Goal: Information Seeking & Learning: Learn about a topic

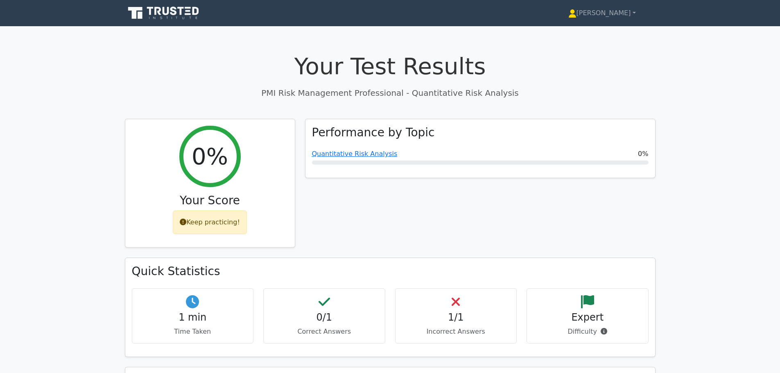
click at [345, 151] on link "Quantitative Risk Analysis" at bounding box center [355, 154] width 86 height 8
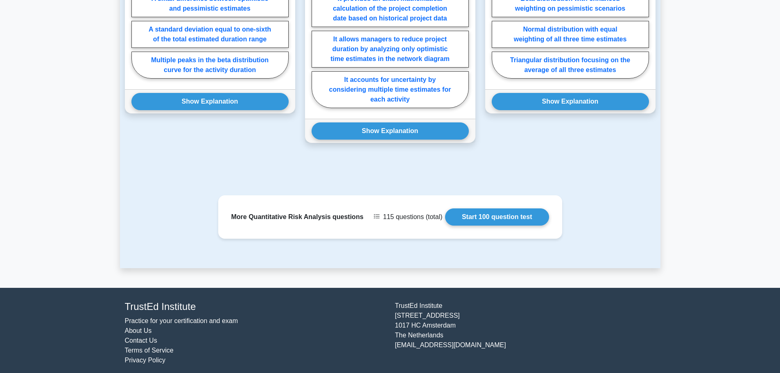
scroll to position [697, 0]
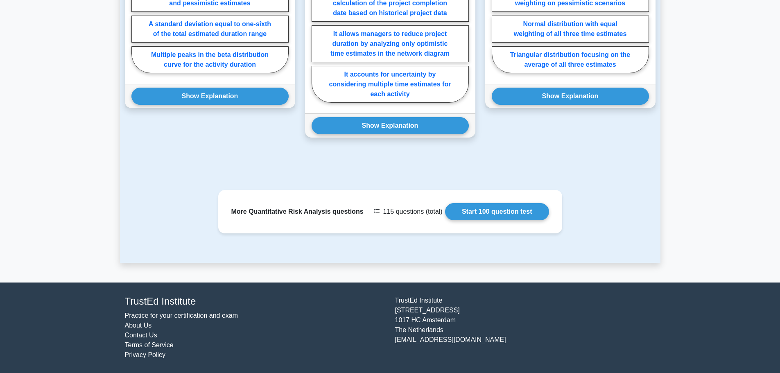
click at [469, 212] on link "Start 100 question test" at bounding box center [497, 211] width 104 height 17
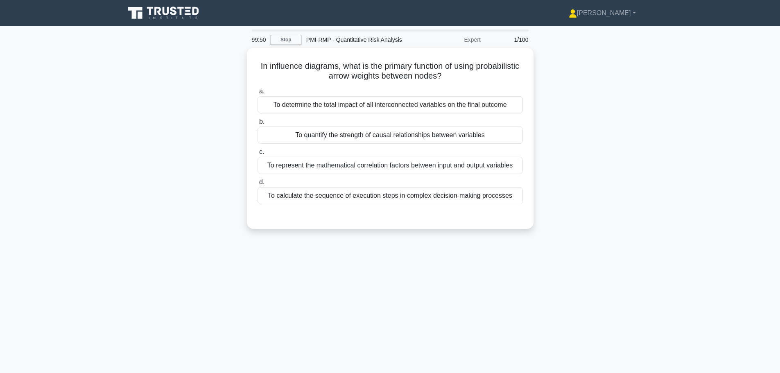
click at [405, 165] on div "To represent the mathematical correlation factors between input and output vari…" at bounding box center [390, 165] width 265 height 17
click at [258, 155] on input "c. To represent the mathematical correlation factors between input and output v…" at bounding box center [258, 151] width 0 height 5
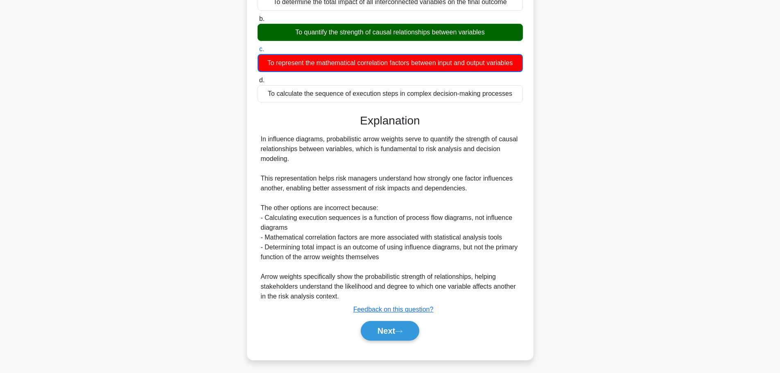
scroll to position [104, 0]
click at [401, 333] on button "Next" at bounding box center [390, 331] width 59 height 20
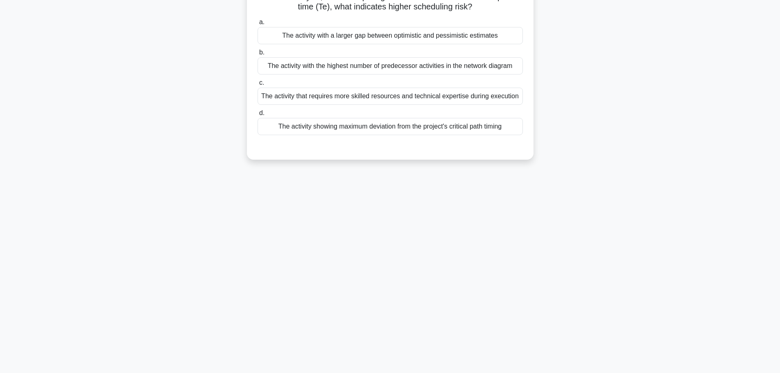
scroll to position [0, 0]
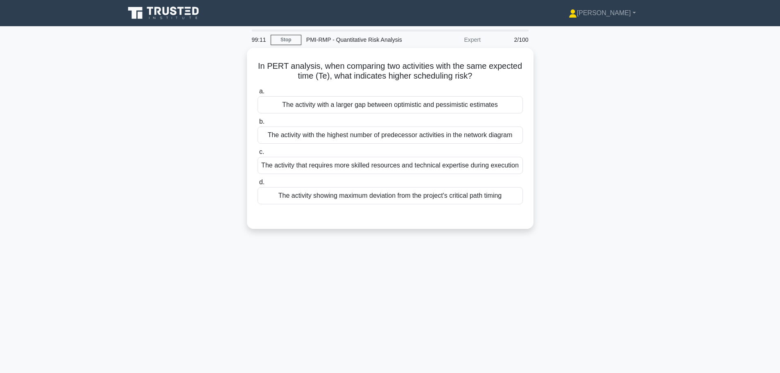
click at [339, 194] on div "The activity showing maximum deviation from the project's critical path timing" at bounding box center [390, 195] width 265 height 17
click at [258, 185] on input "d. The activity showing maximum deviation from the project's critical path timi…" at bounding box center [258, 182] width 0 height 5
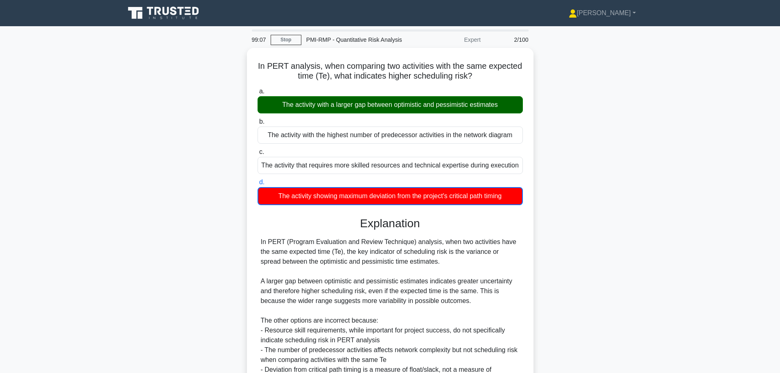
click at [283, 41] on link "Stop" at bounding box center [286, 40] width 31 height 10
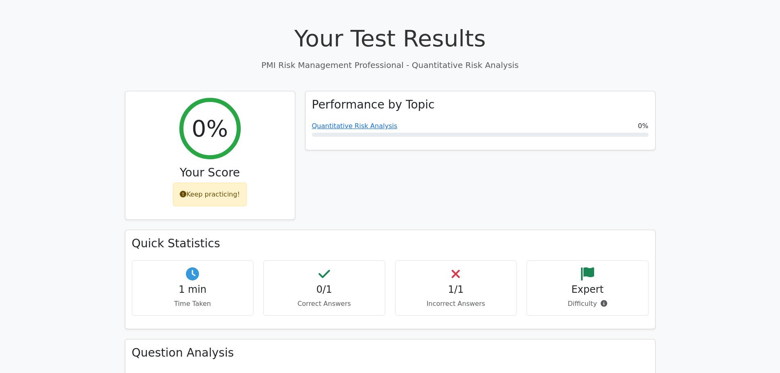
scroll to position [22, 0]
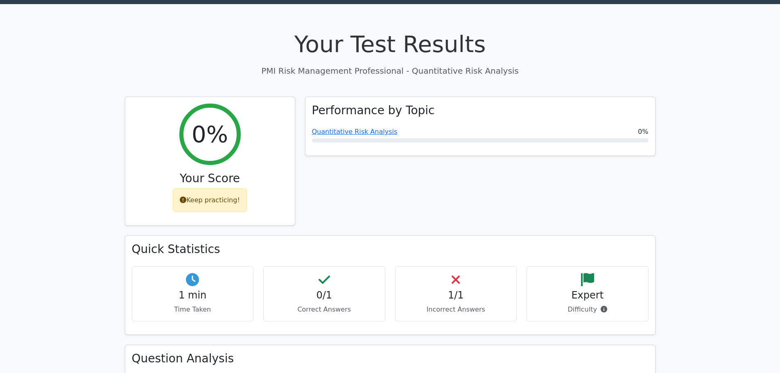
click at [354, 130] on link "Quantitative Risk Analysis" at bounding box center [355, 132] width 86 height 8
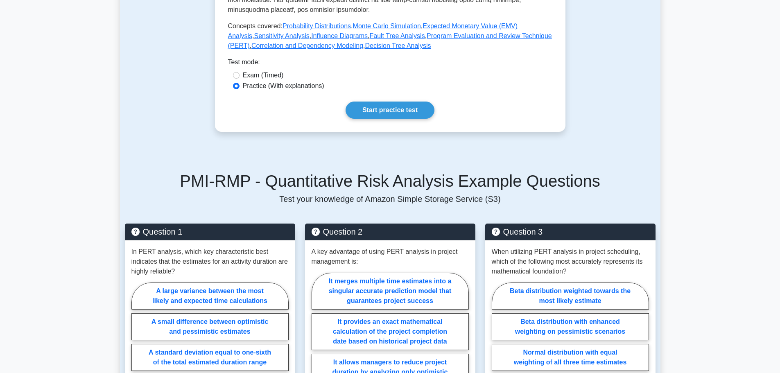
scroll to position [532, 0]
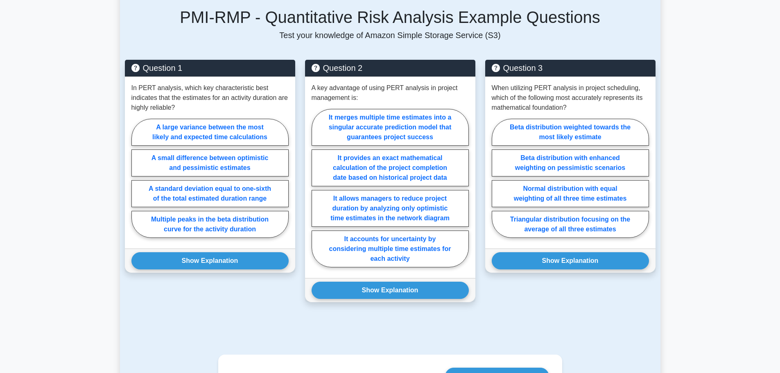
click at [210, 163] on label "A small difference between optimistic and pessimistic estimates" at bounding box center [209, 162] width 157 height 27
click at [137, 178] on input "A small difference between optimistic and pessimistic estimates" at bounding box center [133, 180] width 5 height 5
radio input "true"
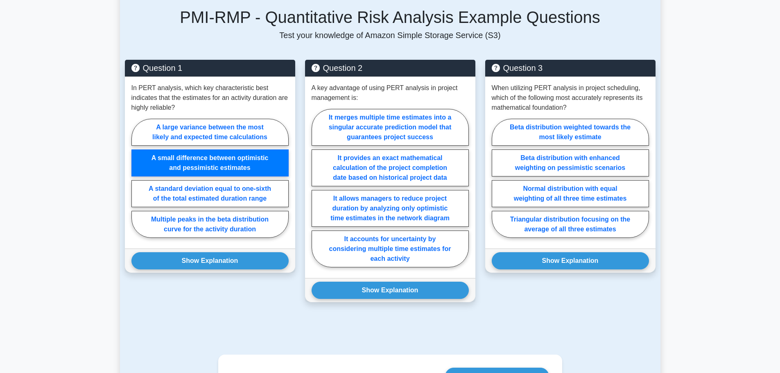
click at [215, 257] on button "Show Explanation" at bounding box center [209, 260] width 157 height 17
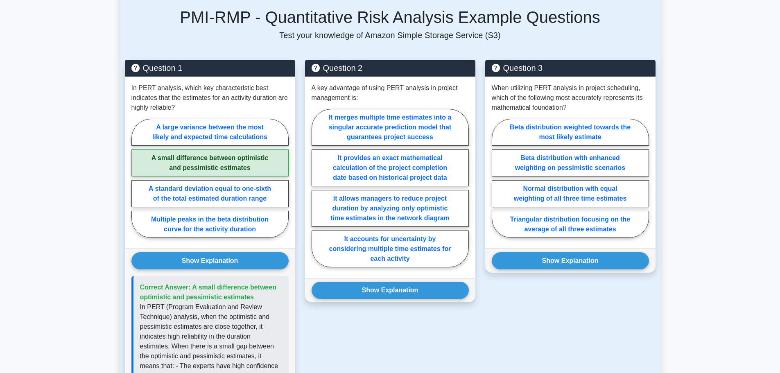
click at [367, 257] on label "It accounts for uncertainty by considering multiple time estimates for each act…" at bounding box center [390, 249] width 157 height 37
click at [317, 193] on input "It accounts for uncertainty by considering multiple time estimates for each act…" at bounding box center [314, 190] width 5 height 5
radio input "true"
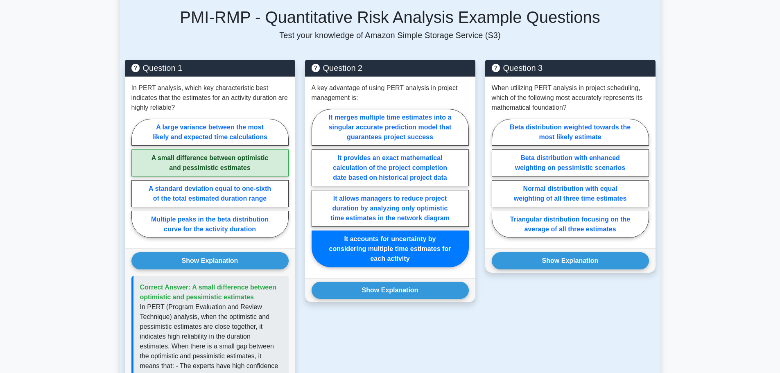
click at [367, 286] on button "Show Explanation" at bounding box center [390, 290] width 157 height 17
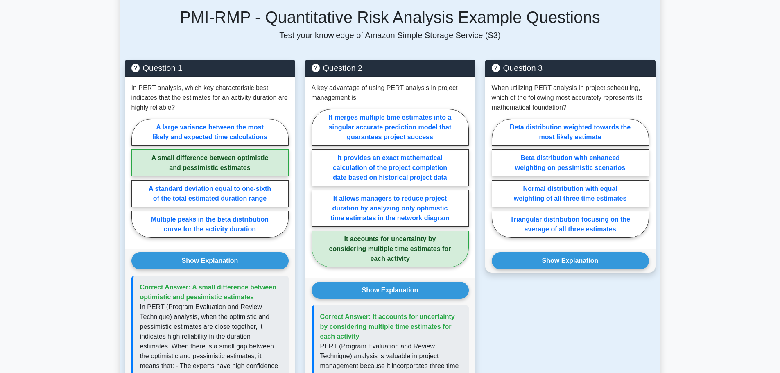
click at [589, 133] on label "Beta distribution weighted towards the most likely estimate" at bounding box center [570, 132] width 157 height 27
click at [497, 178] on input "Beta distribution weighted towards the most likely estimate" at bounding box center [494, 180] width 5 height 5
radio input "true"
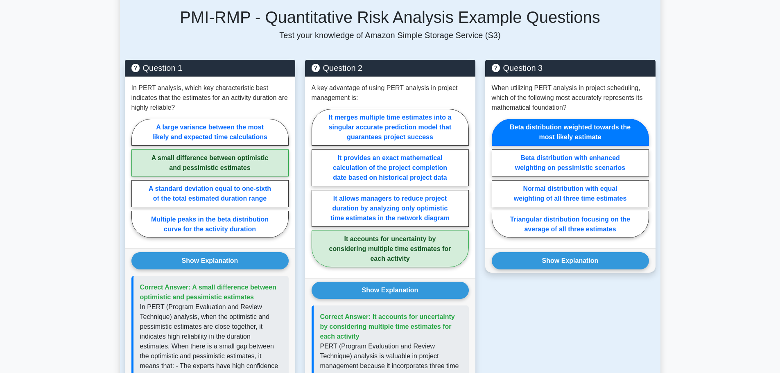
click at [565, 262] on button "Show Explanation" at bounding box center [570, 260] width 157 height 17
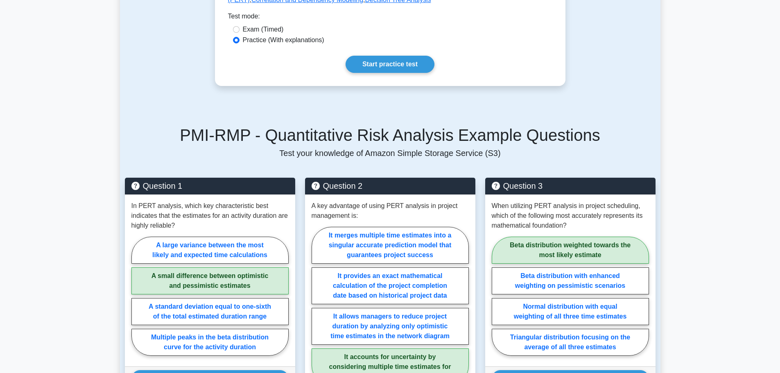
scroll to position [328, 0]
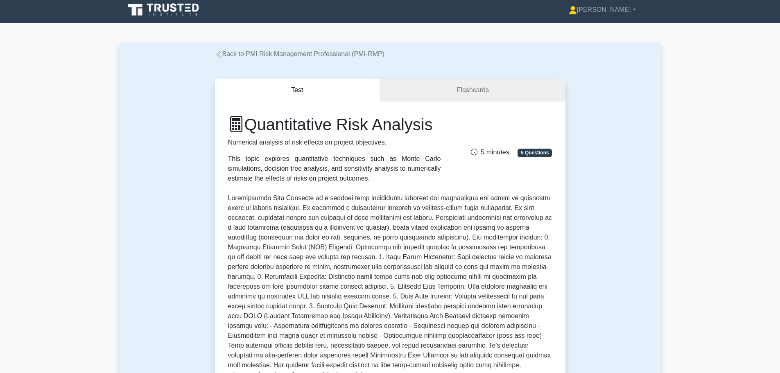
scroll to position [1, 0]
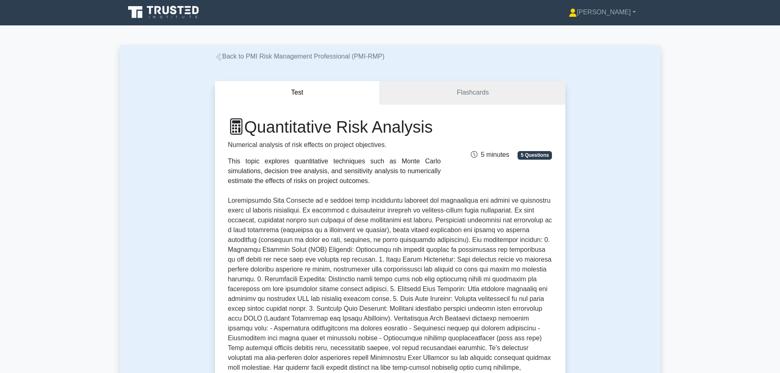
click at [513, 88] on link "Flashcards" at bounding box center [472, 92] width 185 height 23
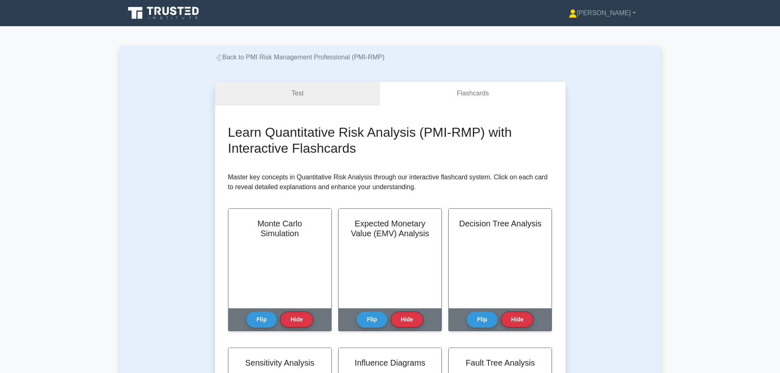
click at [304, 92] on link "Test" at bounding box center [297, 93] width 165 height 23
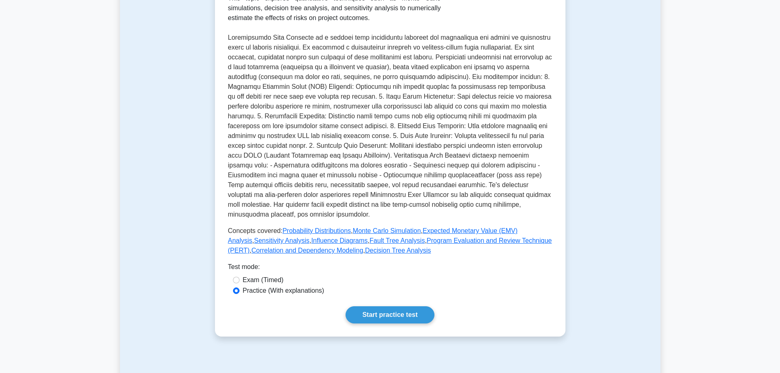
click at [276, 249] on link "Correlation and Dependency Modeling" at bounding box center [307, 250] width 112 height 7
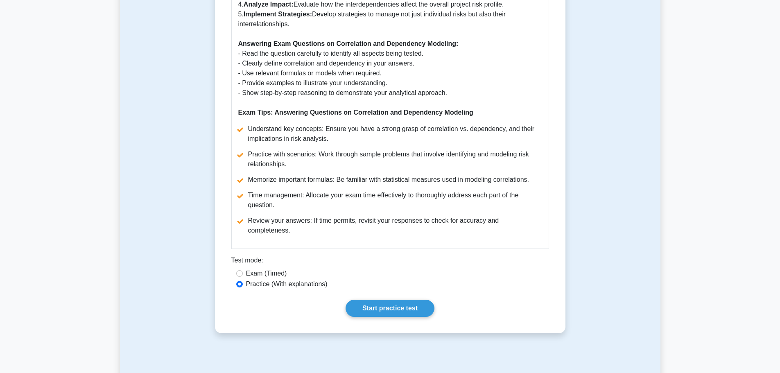
scroll to position [655, 0]
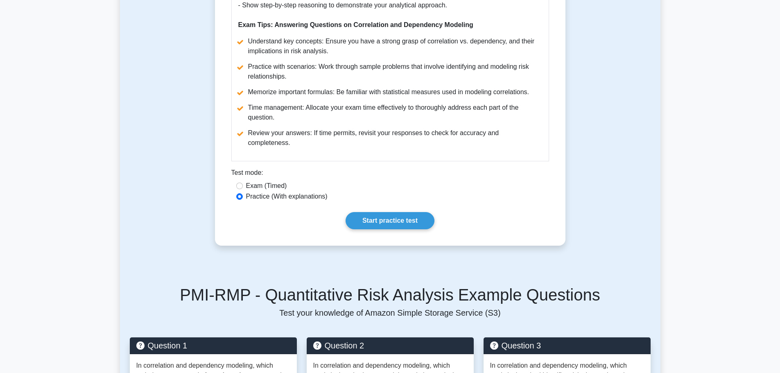
click at [375, 212] on link "Start practice test" at bounding box center [390, 220] width 89 height 17
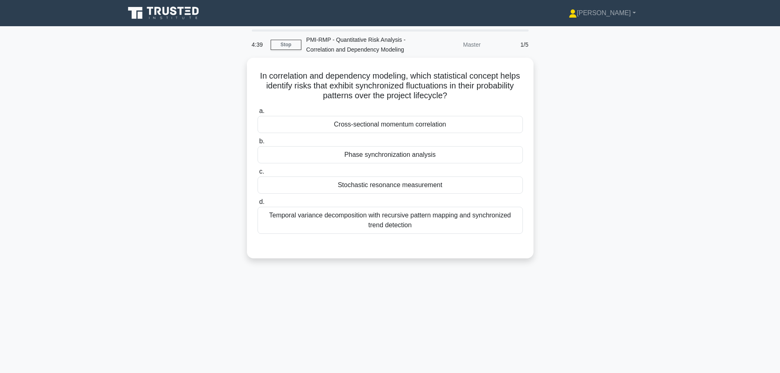
click at [369, 225] on div "Temporal variance decomposition with recursive pattern mapping and synchronized…" at bounding box center [390, 220] width 265 height 27
click at [258, 205] on input "d. Temporal variance decomposition with recursive pattern mapping and synchroni…" at bounding box center [258, 201] width 0 height 5
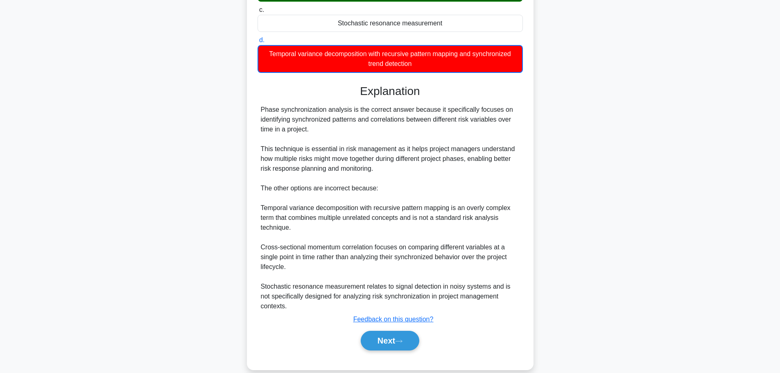
scroll to position [163, 0]
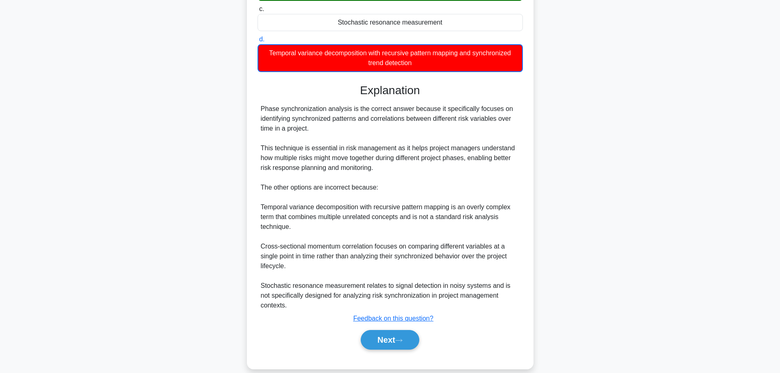
click at [386, 330] on button "Next" at bounding box center [390, 340] width 59 height 20
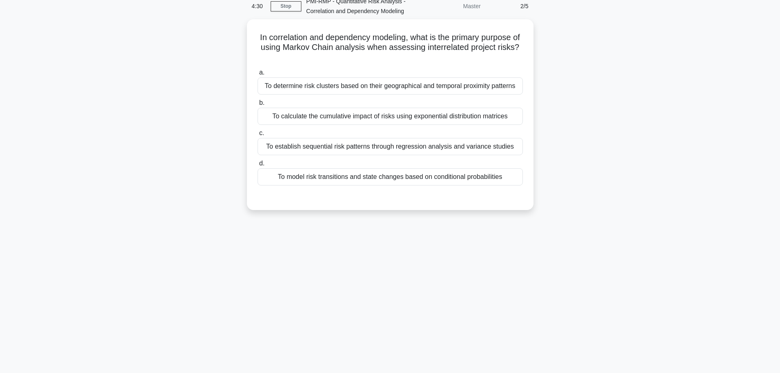
scroll to position [0, 0]
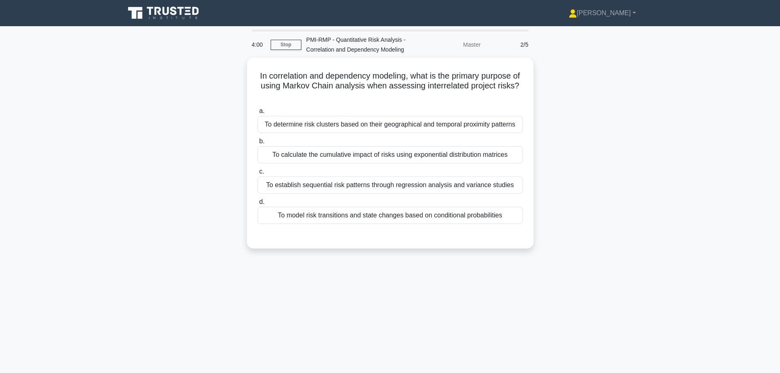
click at [325, 215] on div "To model risk transitions and state changes based on conditional probabilities" at bounding box center [390, 215] width 265 height 17
click at [258, 205] on input "d. To model risk transitions and state changes based on conditional probabiliti…" at bounding box center [258, 201] width 0 height 5
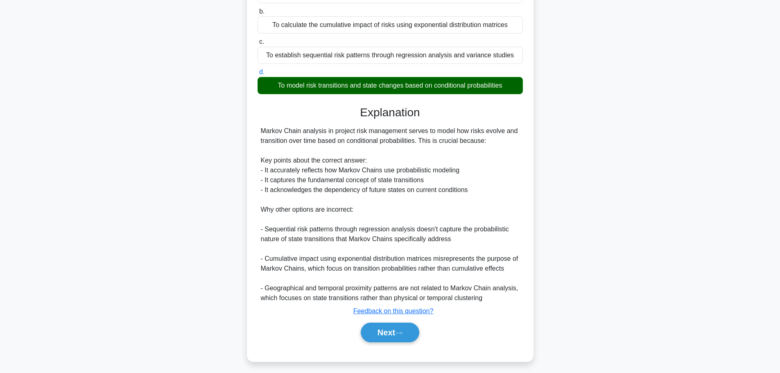
scroll to position [132, 0]
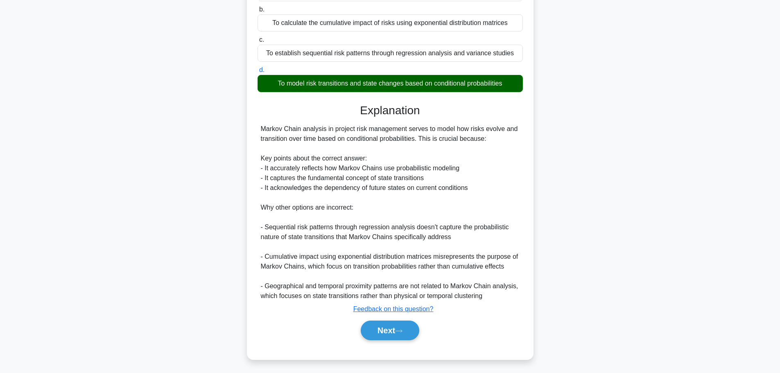
click at [370, 322] on button "Next" at bounding box center [390, 331] width 59 height 20
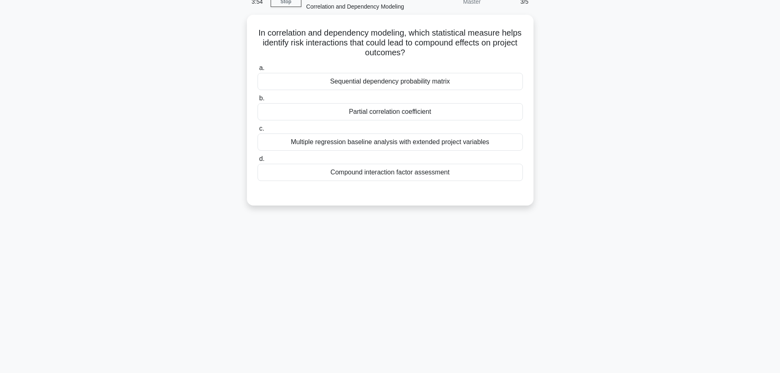
scroll to position [28, 0]
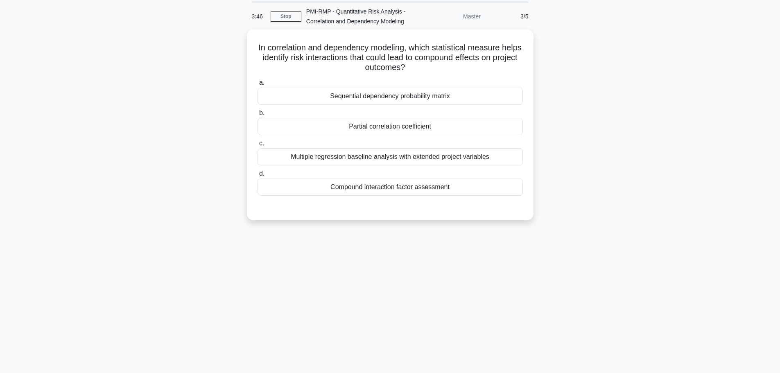
click at [371, 127] on div "Partial correlation coefficient" at bounding box center [390, 126] width 265 height 17
click at [258, 116] on input "b. Partial correlation coefficient" at bounding box center [258, 113] width 0 height 5
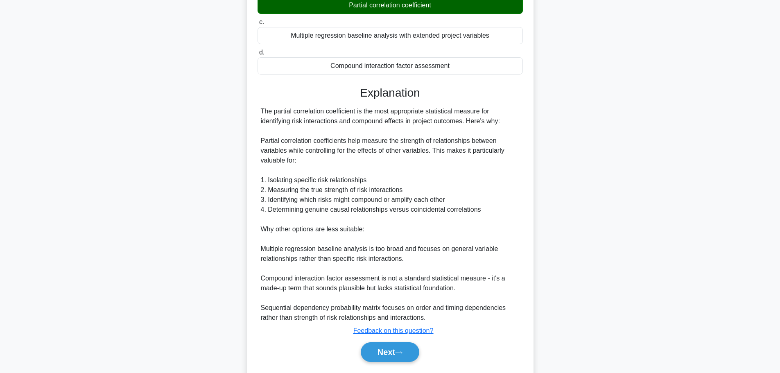
scroll to position [151, 0]
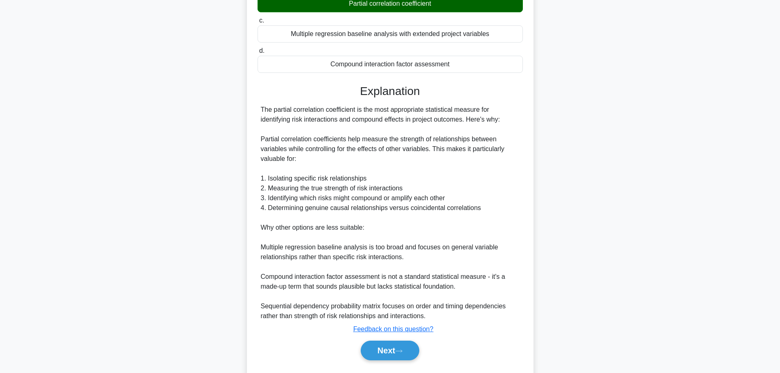
click at [403, 346] on button "Next" at bounding box center [390, 351] width 59 height 20
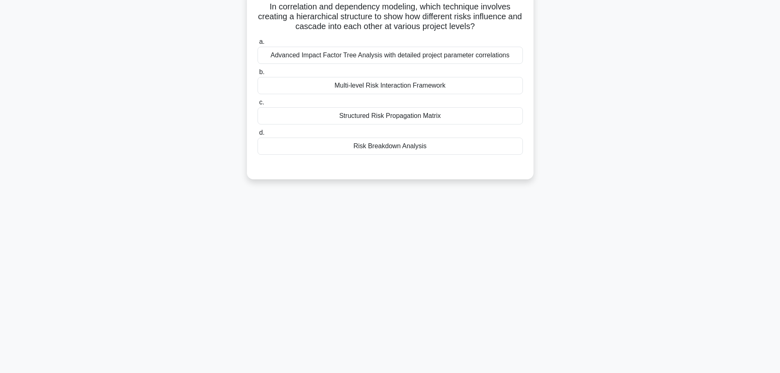
scroll to position [28, 0]
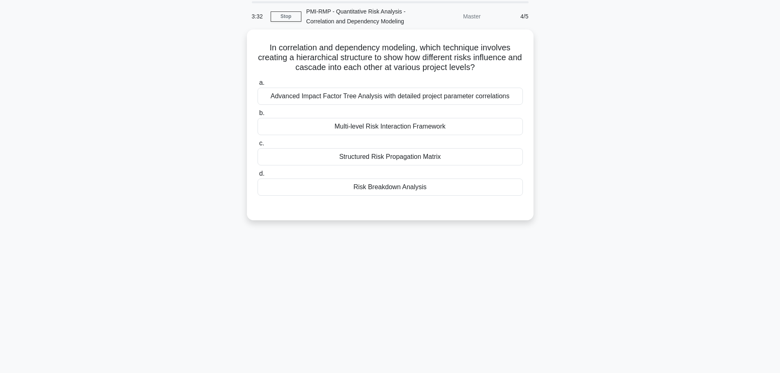
click at [342, 190] on div "Risk Breakdown Analysis" at bounding box center [390, 187] width 265 height 17
click at [258, 177] on input "d. Risk Breakdown Analysis" at bounding box center [258, 173] width 0 height 5
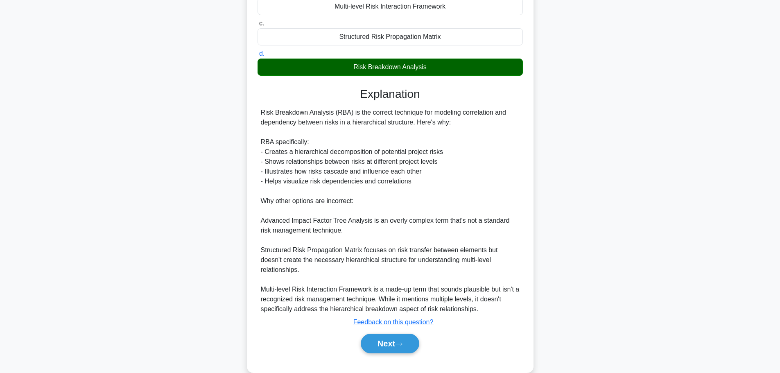
scroll to position [152, 0]
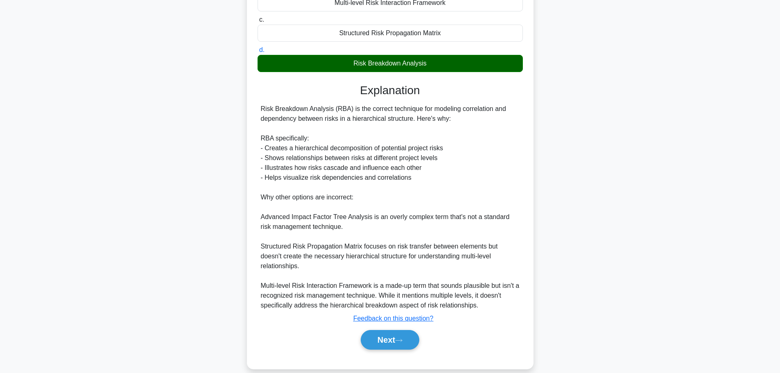
click at [372, 330] on button "Next" at bounding box center [390, 340] width 59 height 20
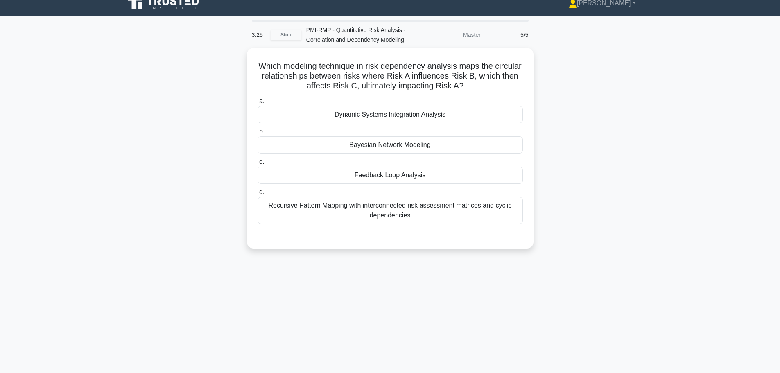
scroll to position [0, 0]
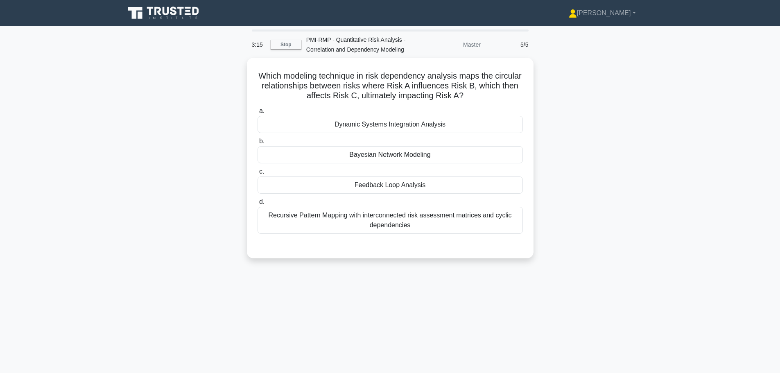
click at [357, 182] on div "Feedback Loop Analysis" at bounding box center [390, 185] width 265 height 17
click at [258, 174] on input "c. Feedback Loop Analysis" at bounding box center [258, 171] width 0 height 5
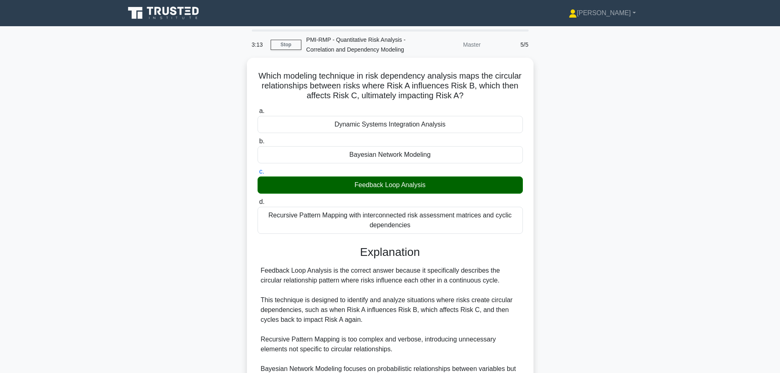
scroll to position [113, 0]
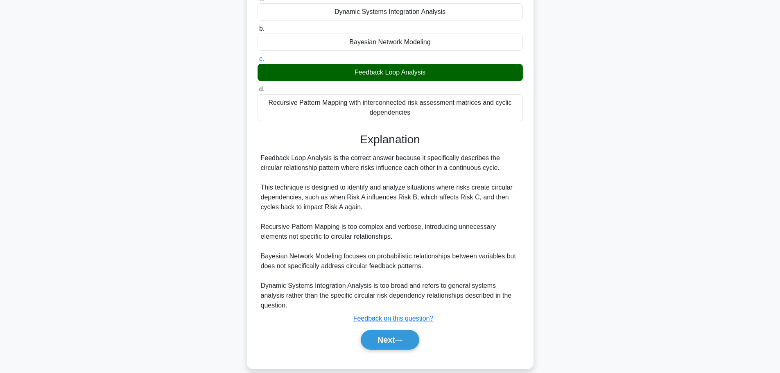
click at [397, 330] on button "Next" at bounding box center [390, 340] width 59 height 20
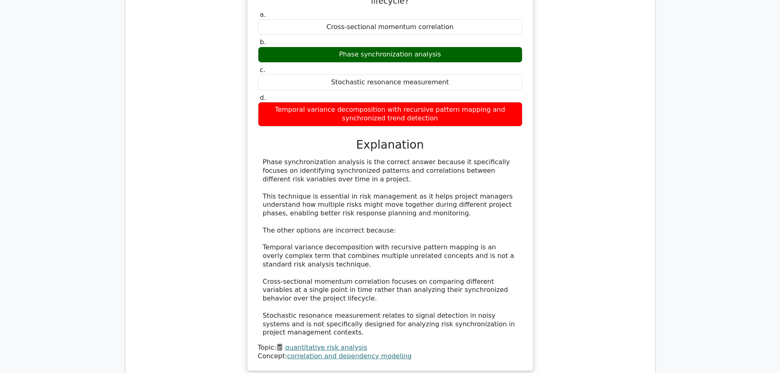
scroll to position [778, 0]
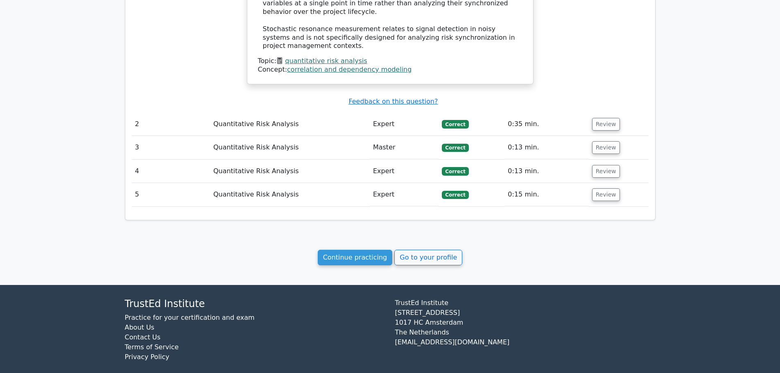
click at [374, 254] on link "Continue practicing" at bounding box center [355, 258] width 75 height 16
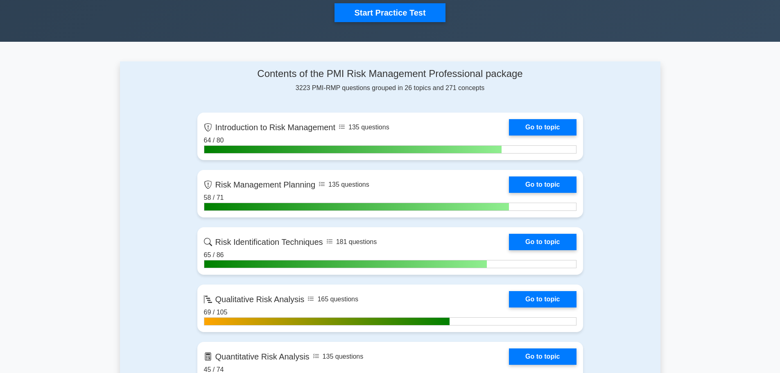
scroll to position [451, 0]
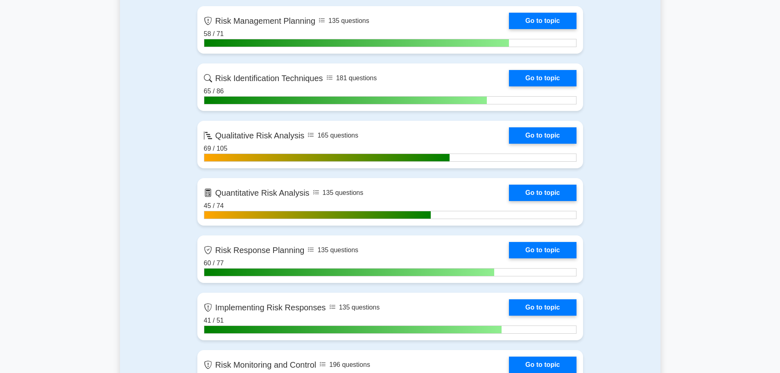
click at [530, 192] on link "Go to topic" at bounding box center [542, 193] width 67 height 16
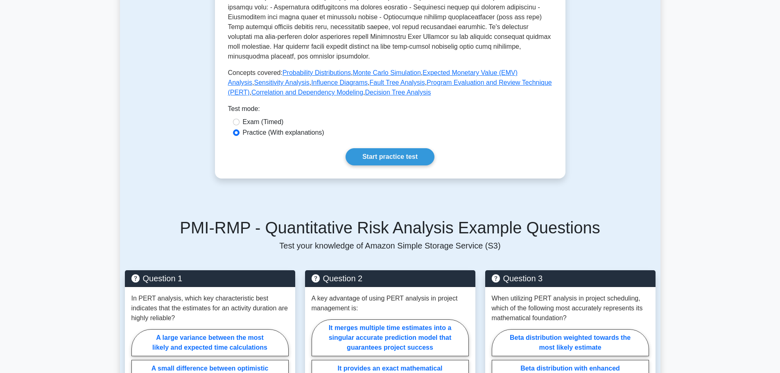
scroll to position [287, 0]
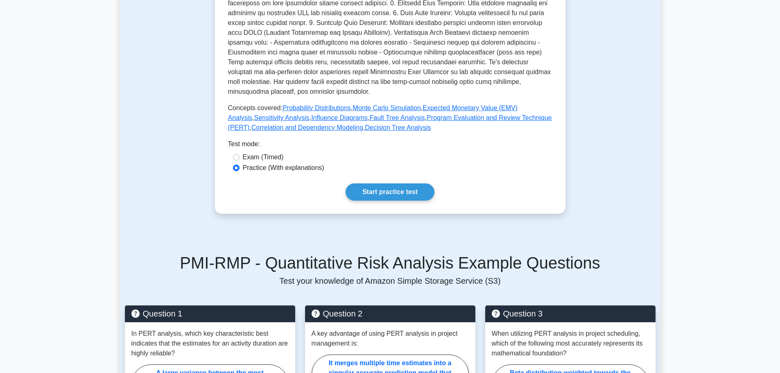
click at [365, 127] on link "Decision Tree Analysis" at bounding box center [398, 127] width 66 height 7
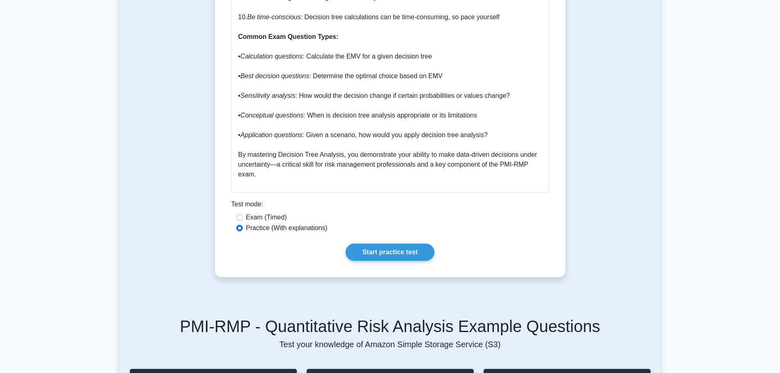
scroll to position [1474, 0]
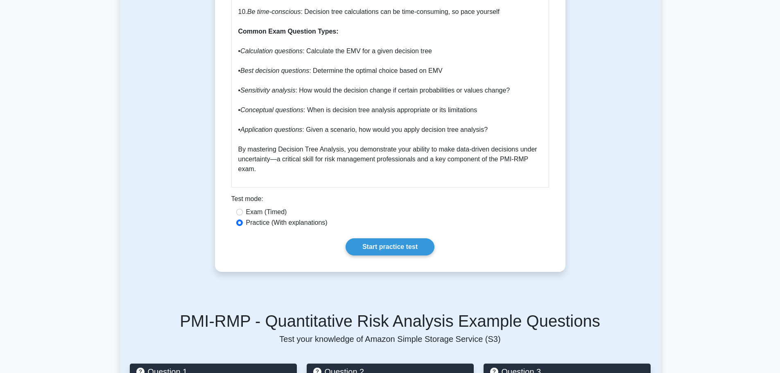
click at [382, 238] on link "Start practice test" at bounding box center [390, 246] width 89 height 17
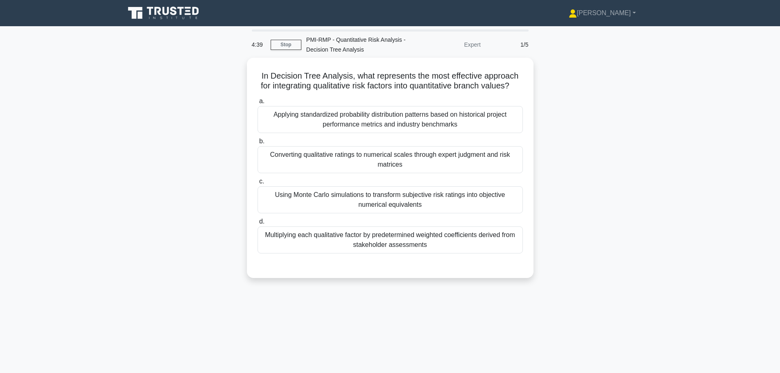
click at [289, 172] on div "Converting qualitative ratings to numerical scales through expert judgment and …" at bounding box center [390, 159] width 265 height 27
click at [258, 144] on input "b. Converting qualitative ratings to numerical scales through expert judgment a…" at bounding box center [258, 141] width 0 height 5
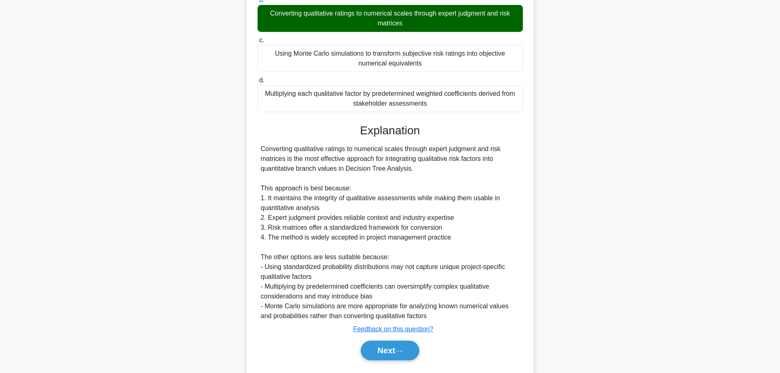
scroll to position [172, 0]
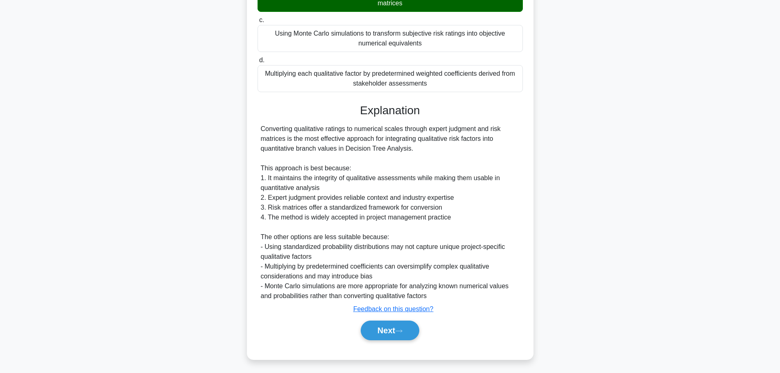
click at [380, 332] on button "Next" at bounding box center [390, 331] width 59 height 20
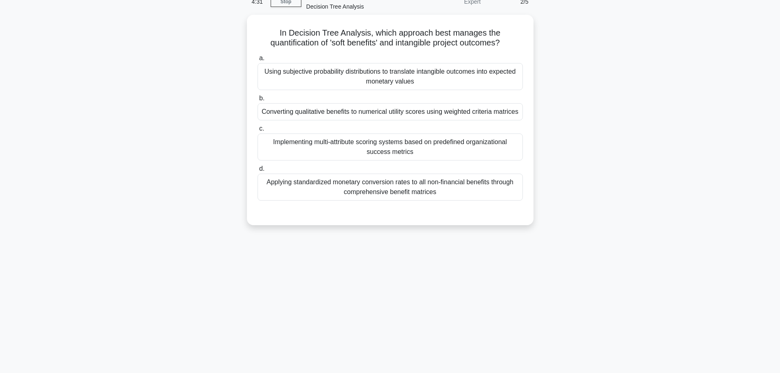
scroll to position [28, 0]
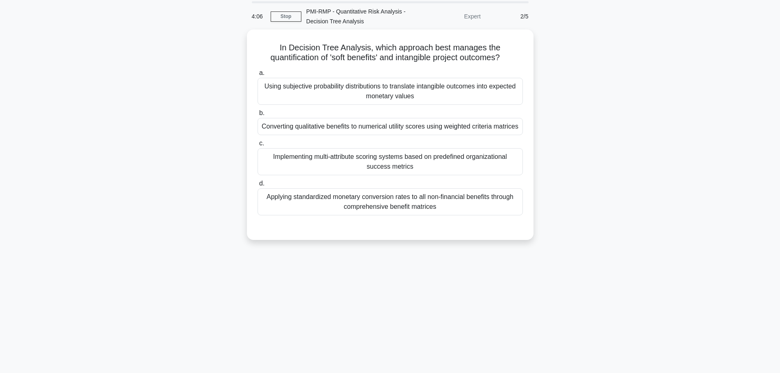
click at [283, 128] on div "Converting qualitative benefits to numerical utility scores using weighted crit…" at bounding box center [390, 126] width 265 height 17
click at [258, 116] on input "b. Converting qualitative benefits to numerical utility scores using weighted c…" at bounding box center [258, 113] width 0 height 5
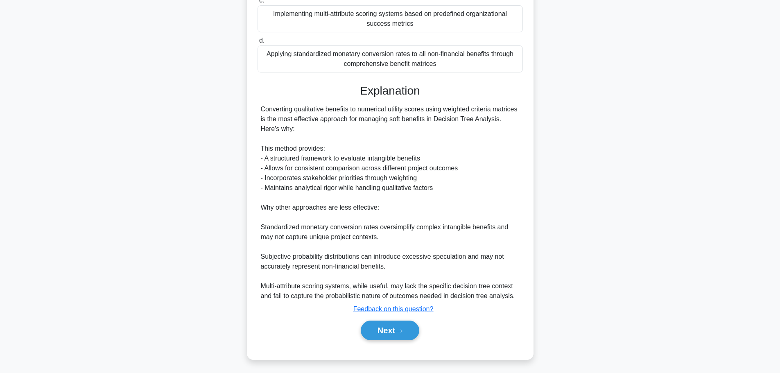
scroll to position [181, 0]
click at [390, 329] on button "Next" at bounding box center [390, 331] width 59 height 20
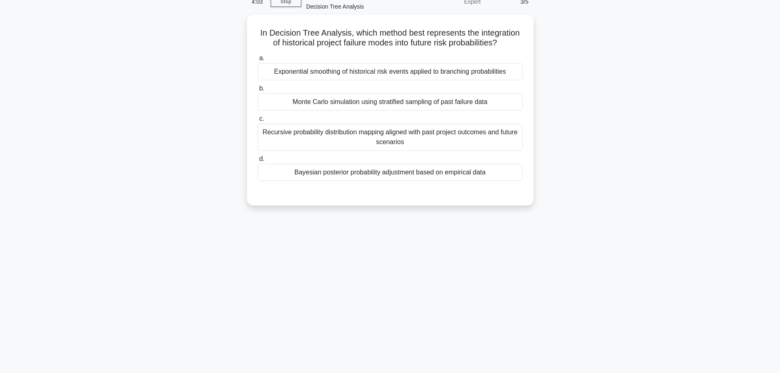
scroll to position [28, 0]
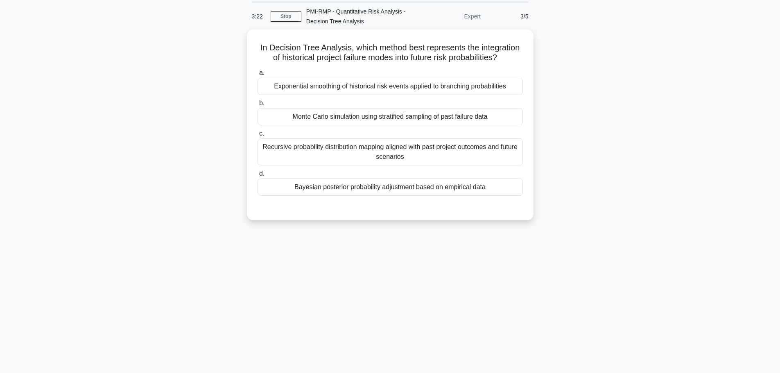
click at [391, 122] on div "Monte Carlo simulation using stratified sampling of past failure data" at bounding box center [390, 116] width 265 height 17
click at [258, 106] on input "b. Monte Carlo simulation using stratified sampling of past failure data" at bounding box center [258, 103] width 0 height 5
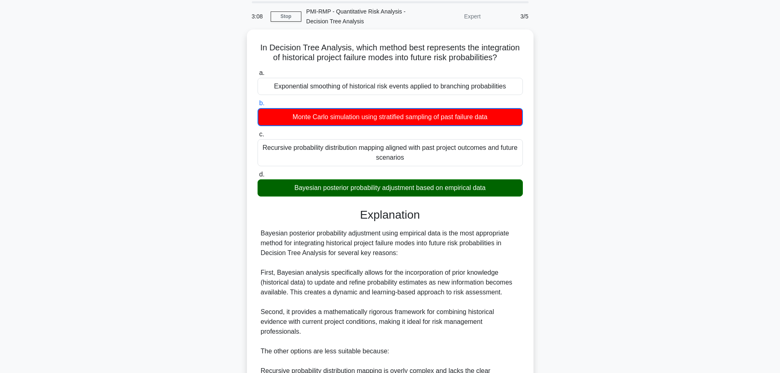
scroll to position [192, 0]
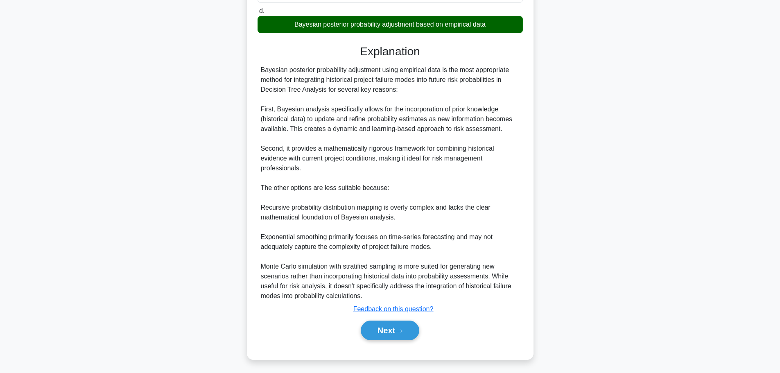
click at [408, 331] on button "Next" at bounding box center [390, 331] width 59 height 20
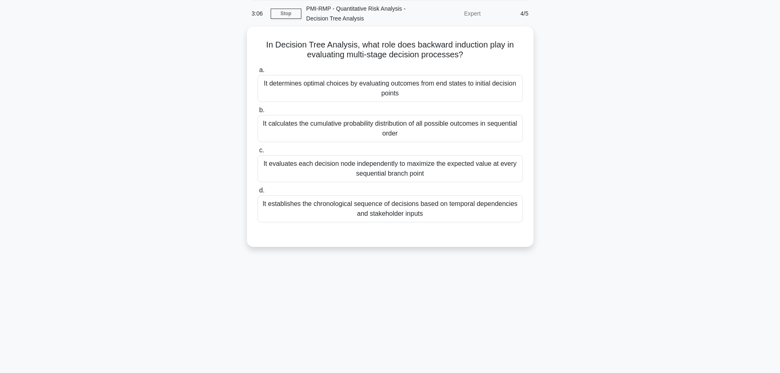
scroll to position [0, 0]
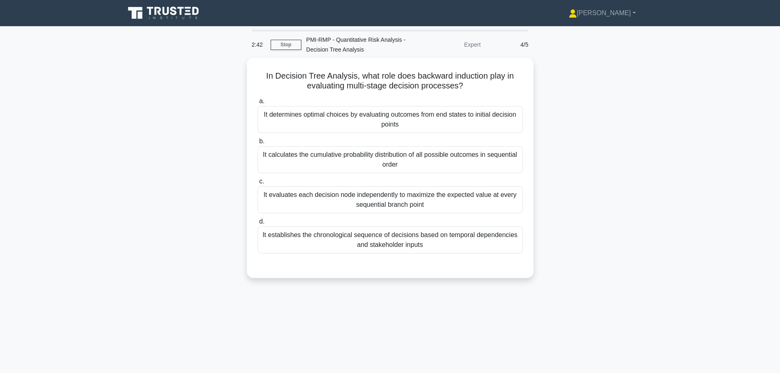
click at [328, 127] on div "It determines optimal choices by evaluating outcomes from end states to initial…" at bounding box center [390, 119] width 265 height 27
click at [258, 104] on input "a. It determines optimal choices by evaluating outcomes from end states to init…" at bounding box center [258, 101] width 0 height 5
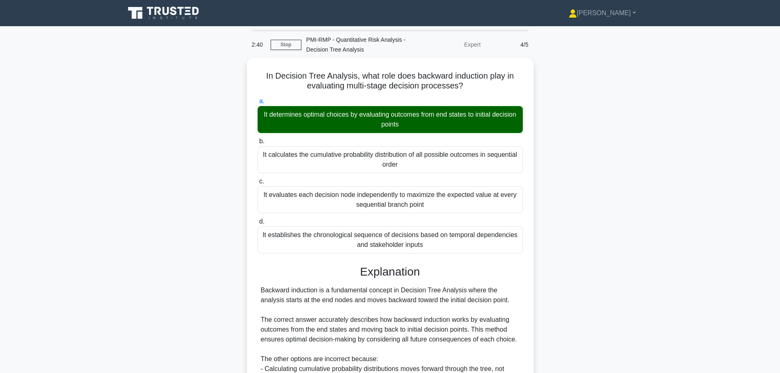
scroll to position [162, 0]
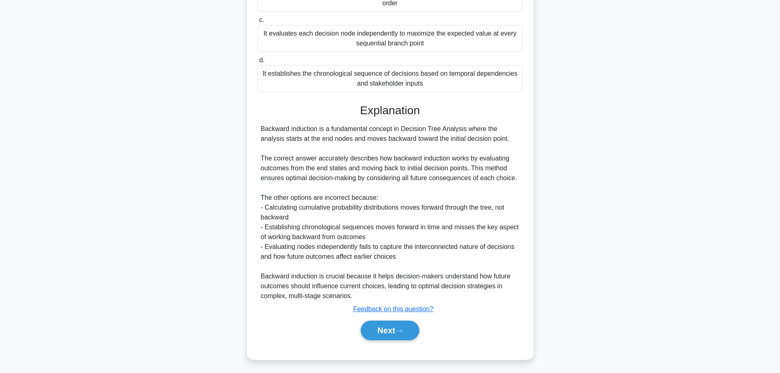
click at [374, 328] on button "Next" at bounding box center [390, 331] width 59 height 20
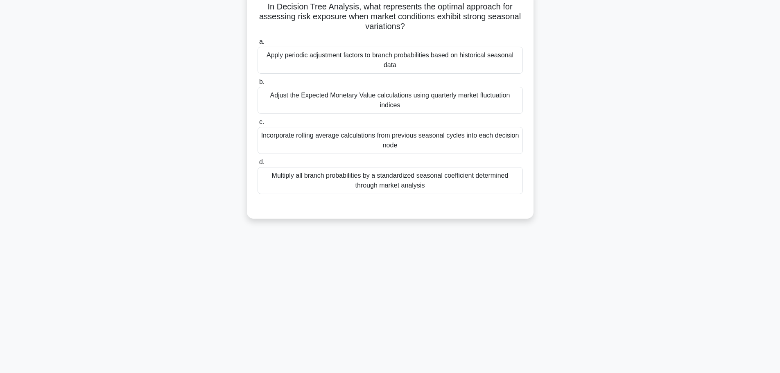
scroll to position [28, 0]
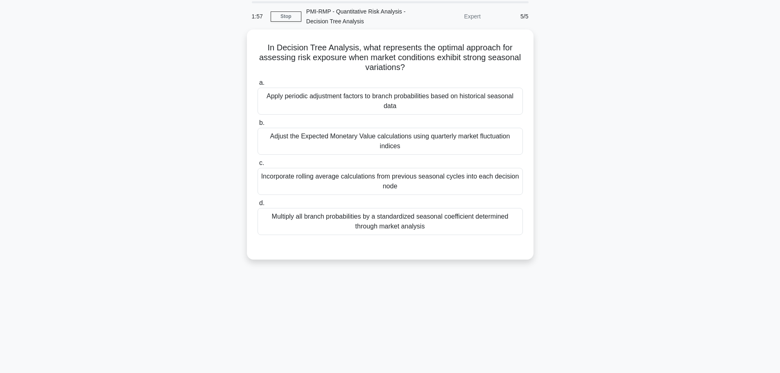
click at [453, 93] on div "Apply periodic adjustment factors to branch probabilities based on historical s…" at bounding box center [390, 101] width 265 height 27
click at [258, 86] on input "a. Apply periodic adjustment factors to branch probabilities based on historica…" at bounding box center [258, 82] width 0 height 5
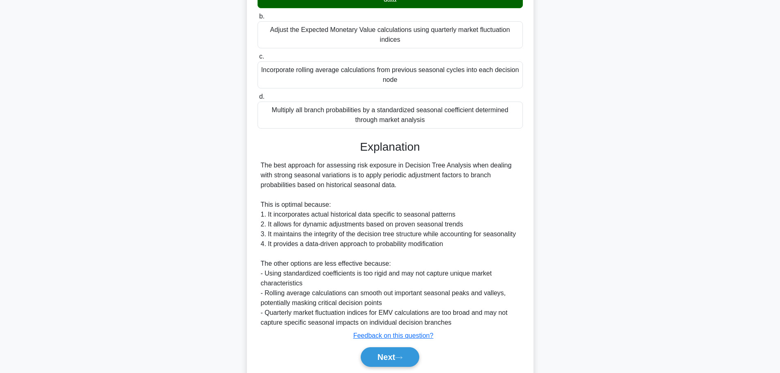
scroll to position [162, 0]
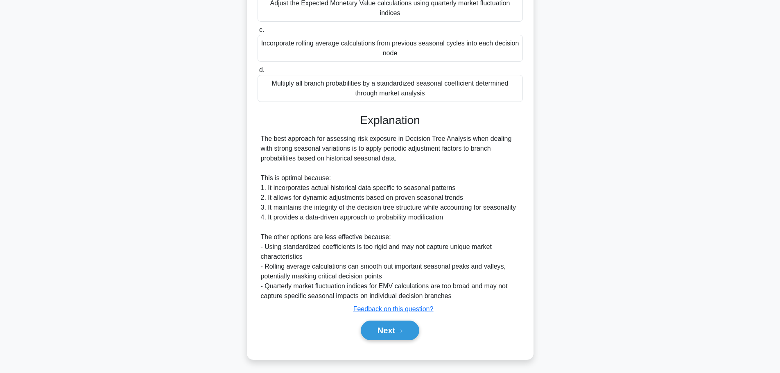
click at [410, 328] on button "Next" at bounding box center [390, 331] width 59 height 20
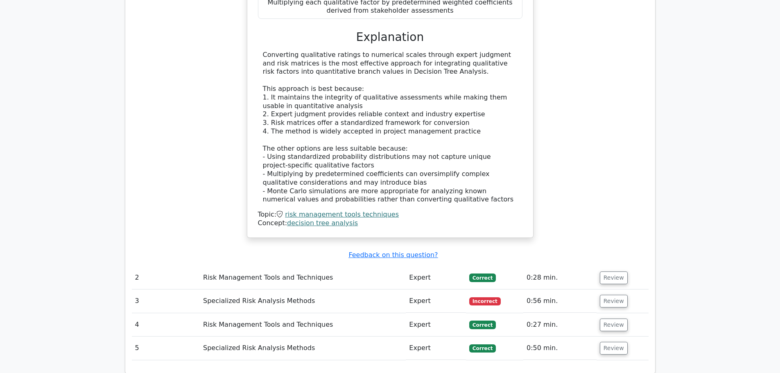
scroll to position [737, 0]
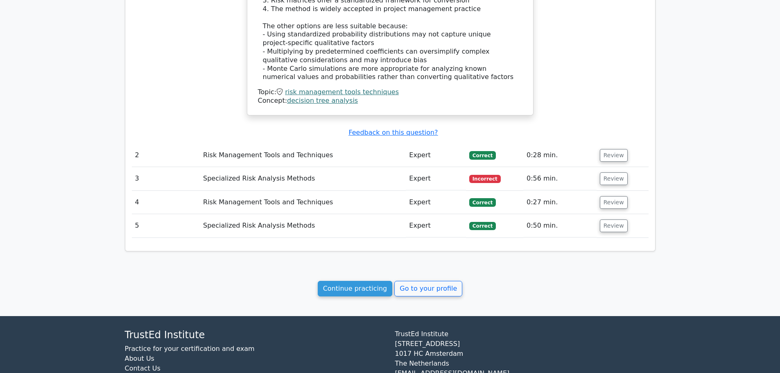
click at [356, 288] on link "Continue practicing" at bounding box center [355, 289] width 75 height 16
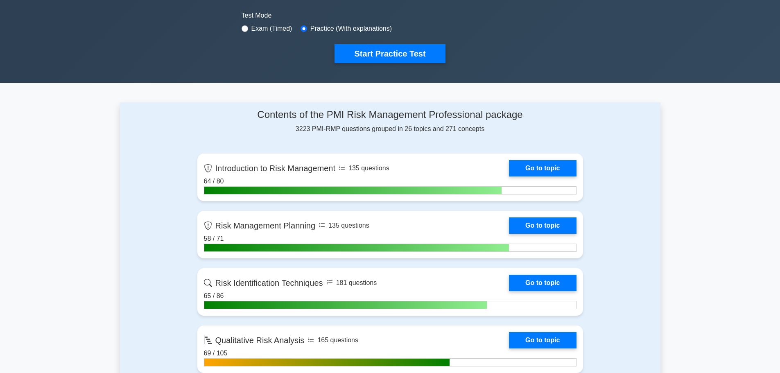
scroll to position [491, 0]
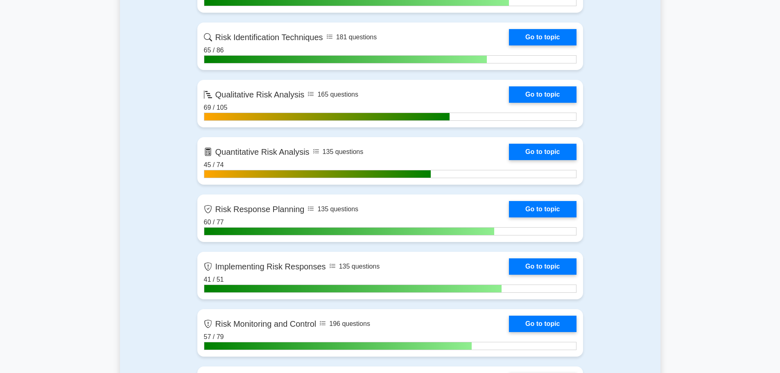
click at [519, 153] on link "Go to topic" at bounding box center [542, 152] width 67 height 16
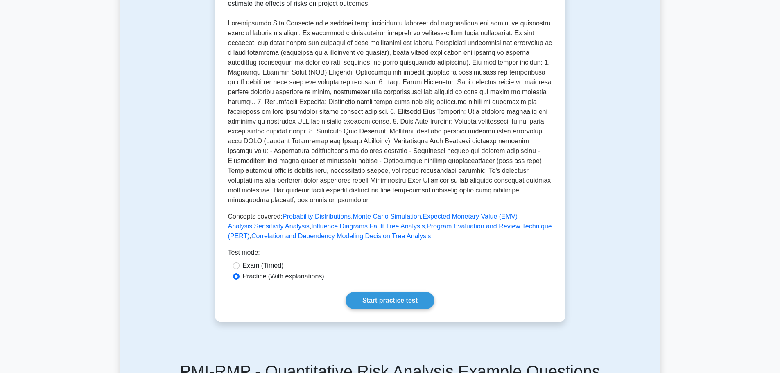
scroll to position [205, 0]
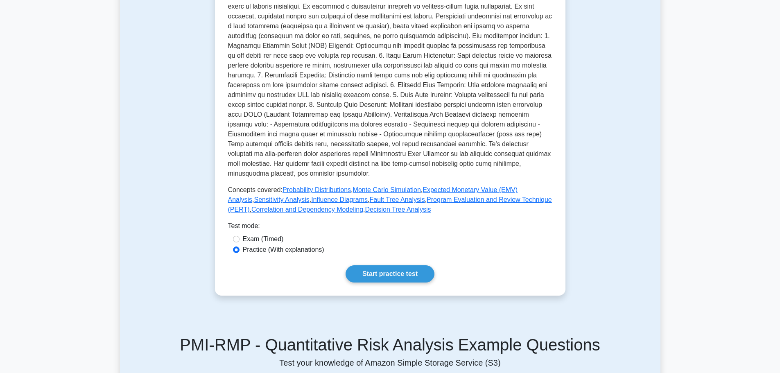
click at [369, 198] on link "Fault Tree Analysis" at bounding box center [396, 199] width 55 height 7
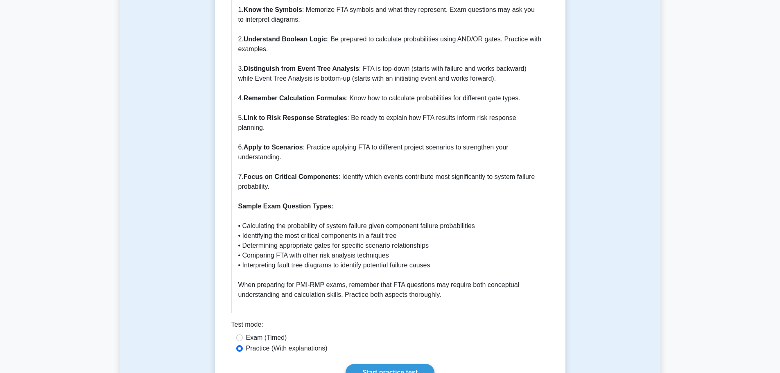
scroll to position [819, 0]
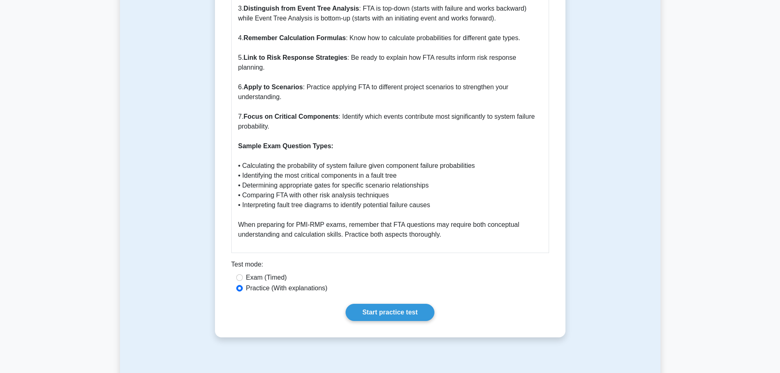
click at [419, 304] on link "Start practice test" at bounding box center [390, 312] width 89 height 17
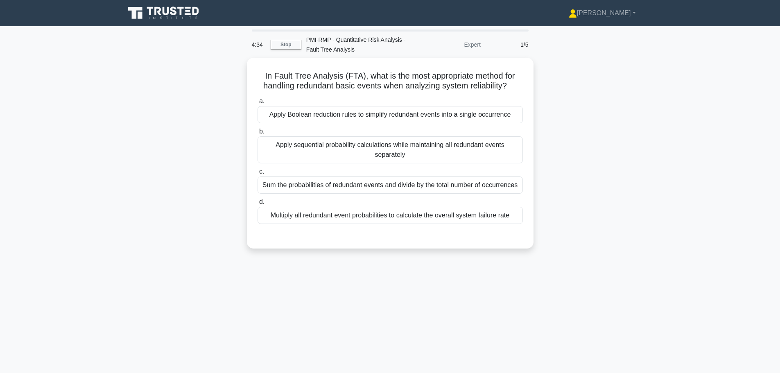
click at [293, 183] on div "Sum the probabilities of redundant events and divide by the total number of occ…" at bounding box center [390, 185] width 265 height 17
click at [258, 174] on input "c. Sum the probabilities of redundant events and divide by the total number of …" at bounding box center [258, 171] width 0 height 5
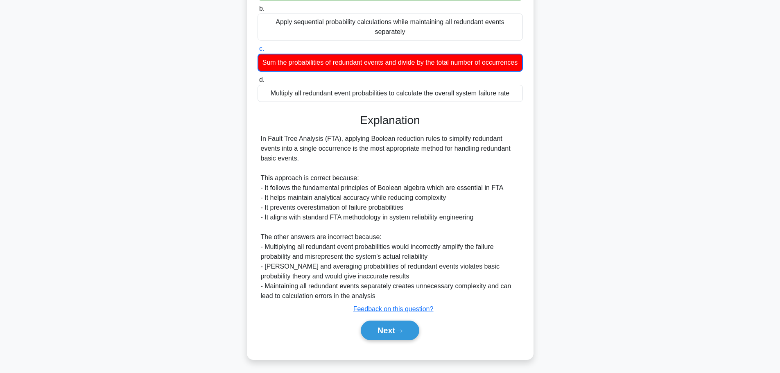
scroll to position [133, 0]
click at [403, 331] on icon at bounding box center [398, 331] width 7 height 5
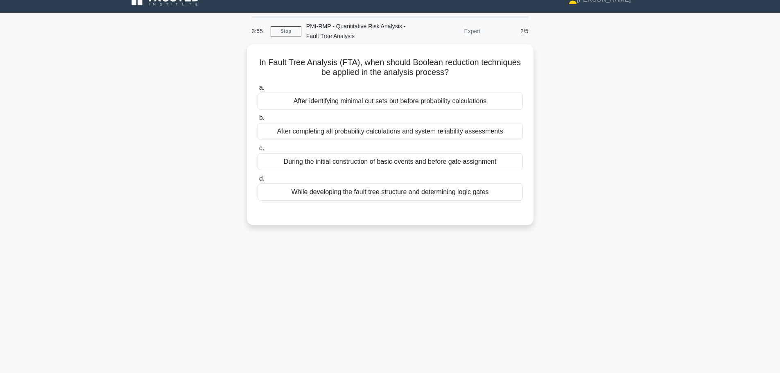
scroll to position [0, 0]
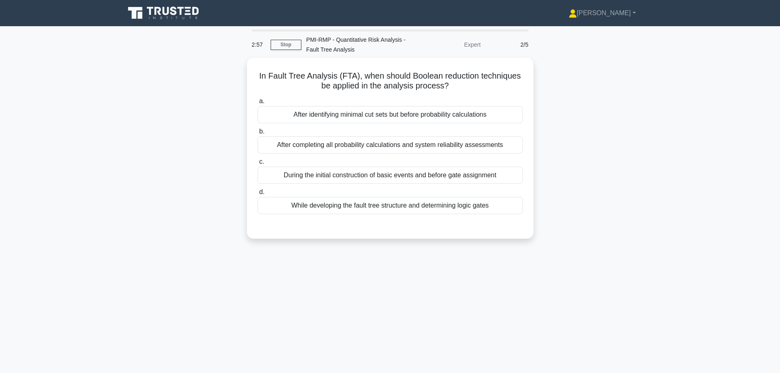
click at [309, 109] on div "After identifying minimal cut sets but before probability calculations" at bounding box center [390, 114] width 265 height 17
click at [258, 104] on input "a. After identifying minimal cut sets but before probability calculations" at bounding box center [258, 101] width 0 height 5
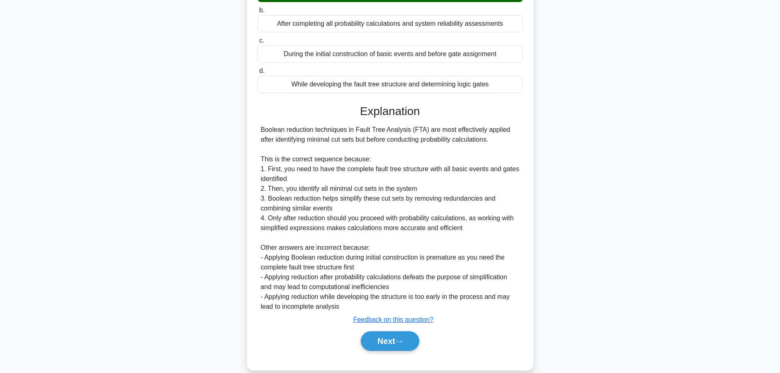
scroll to position [123, 0]
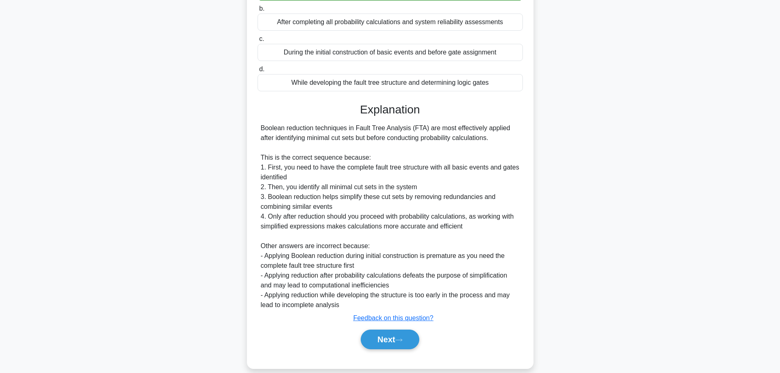
click at [384, 342] on button "Next" at bounding box center [390, 340] width 59 height 20
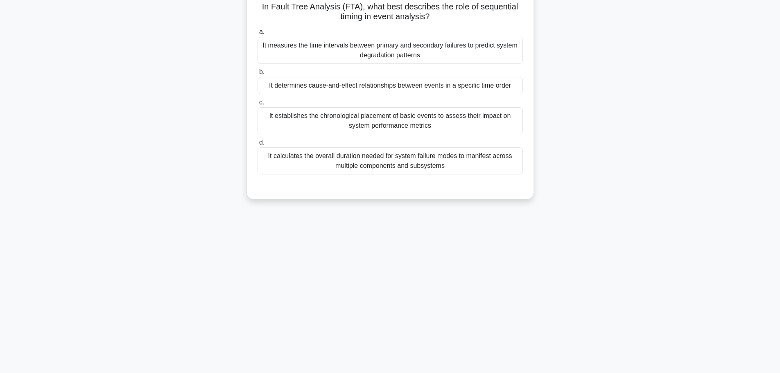
scroll to position [28, 0]
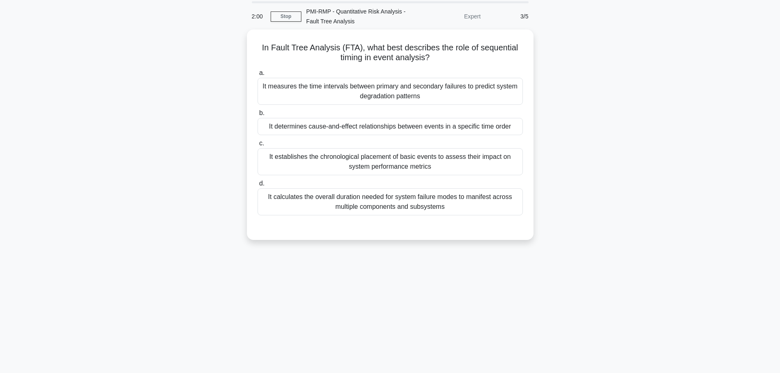
click at [415, 126] on div "It determines cause-and-effect relationships between events in a specific time …" at bounding box center [390, 126] width 265 height 17
click at [258, 116] on input "b. It determines cause-and-effect relationships between events in a specific ti…" at bounding box center [258, 113] width 0 height 5
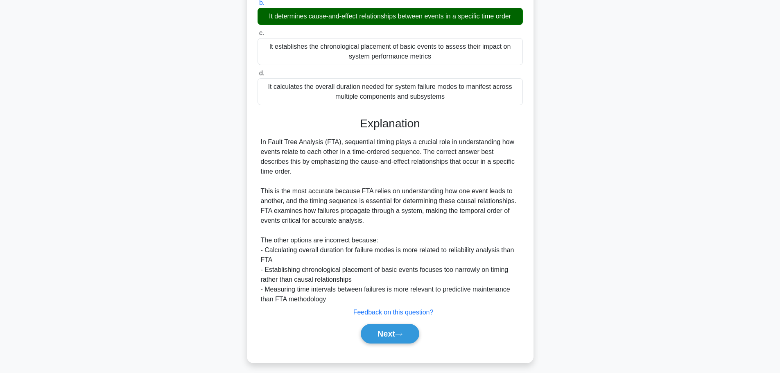
scroll to position [142, 0]
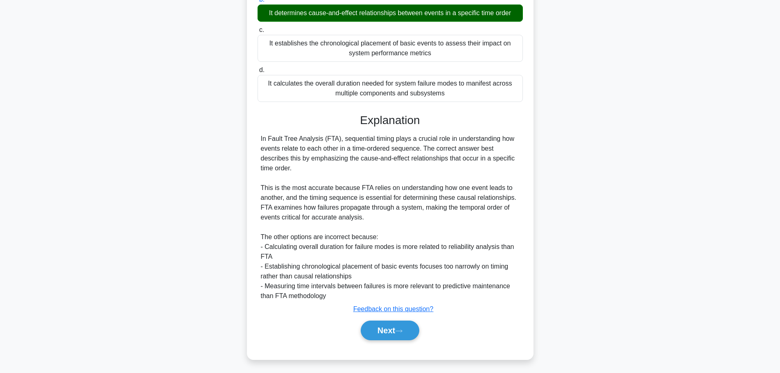
click at [384, 327] on button "Next" at bounding box center [390, 331] width 59 height 20
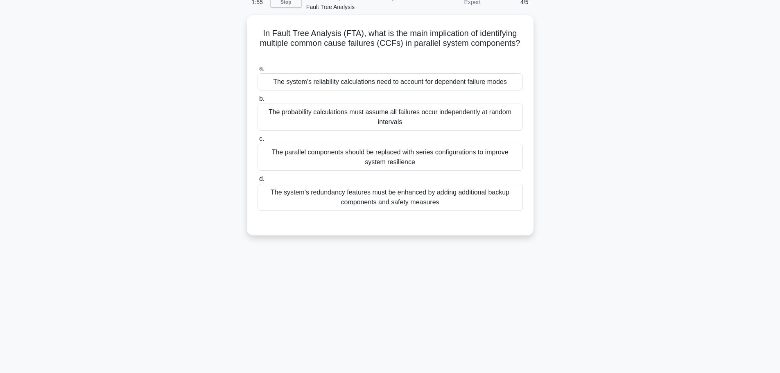
scroll to position [28, 0]
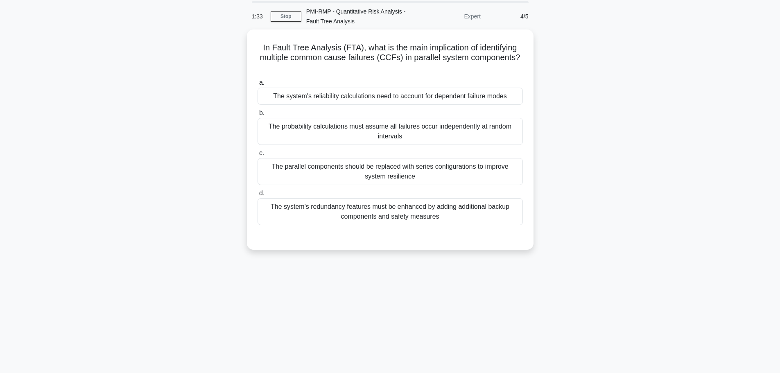
click at [496, 95] on div "The system's reliability calculations need to account for dependent failure mod…" at bounding box center [390, 96] width 265 height 17
click at [258, 86] on input "a. The system's reliability calculations need to account for dependent failure …" at bounding box center [258, 82] width 0 height 5
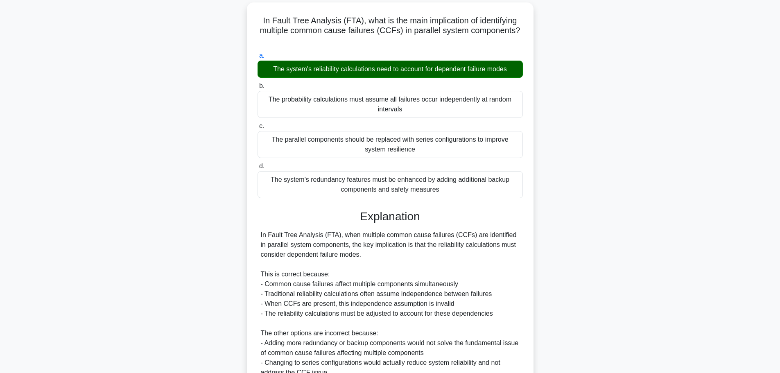
scroll to position [152, 0]
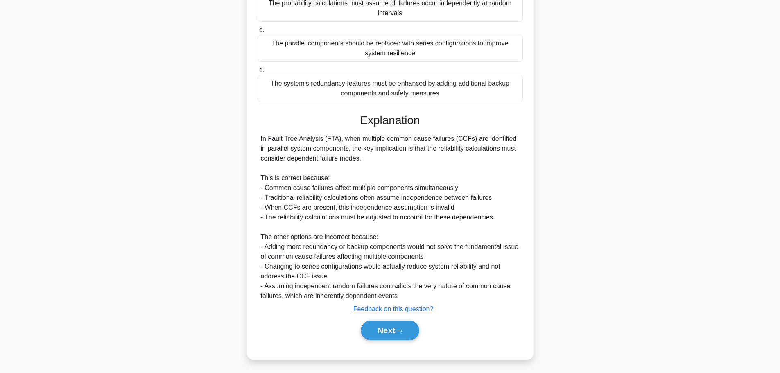
click at [389, 327] on button "Next" at bounding box center [390, 331] width 59 height 20
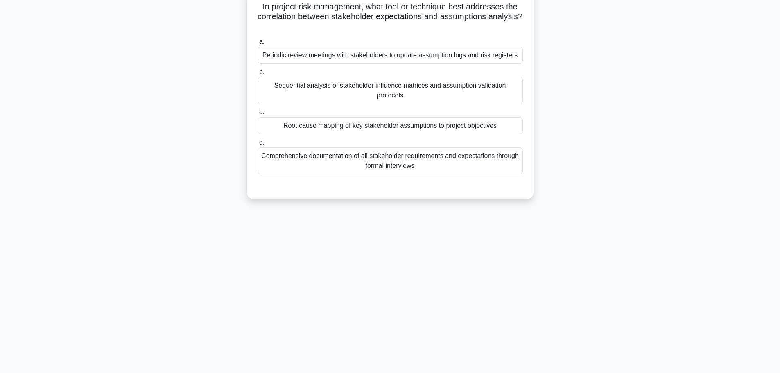
scroll to position [0, 0]
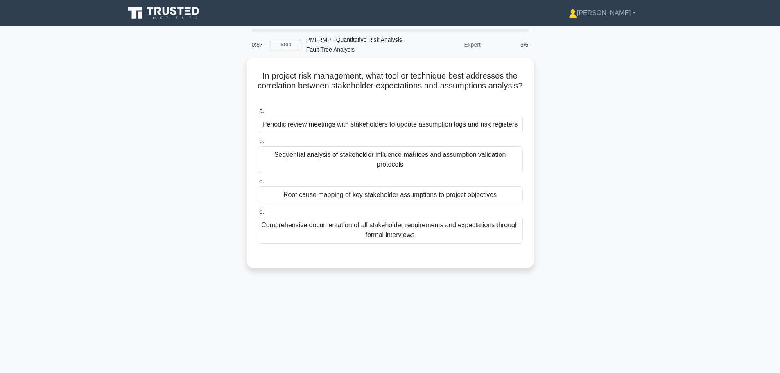
click at [428, 122] on div "Periodic review meetings with stakeholders to update assumption logs and risk r…" at bounding box center [390, 124] width 265 height 17
click at [258, 114] on input "a. Periodic review meetings with stakeholders to update assumption logs and ris…" at bounding box center [258, 111] width 0 height 5
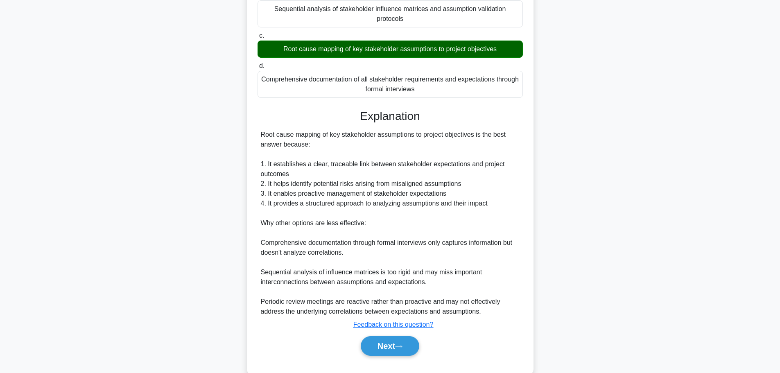
scroll to position [172, 0]
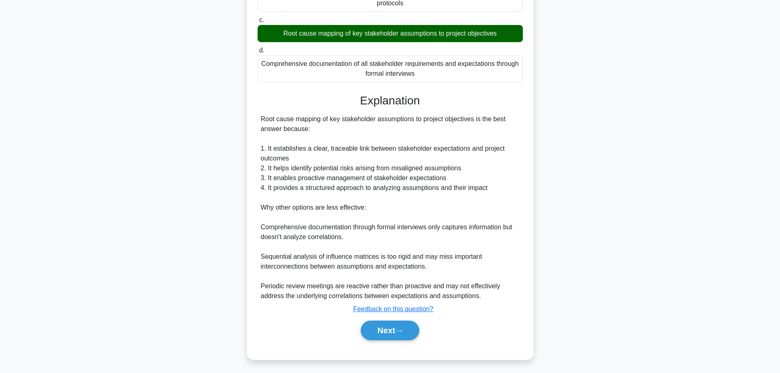
click at [392, 330] on button "Next" at bounding box center [390, 331] width 59 height 20
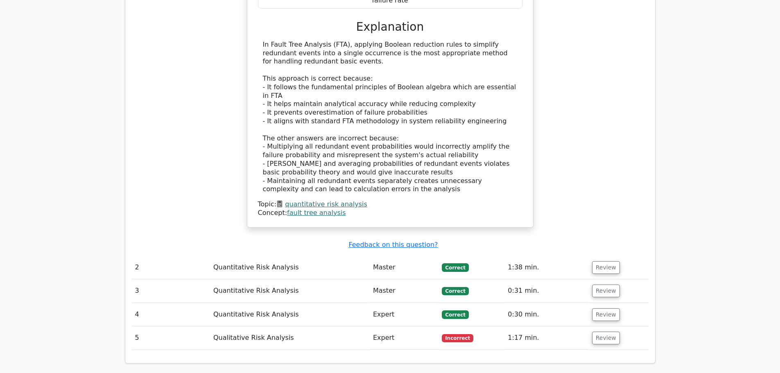
scroll to position [748, 0]
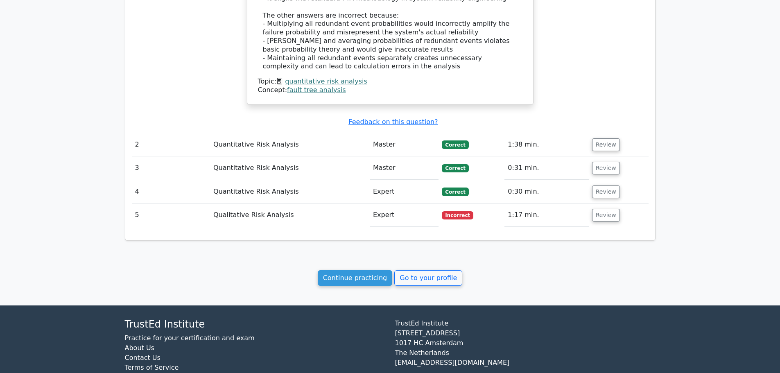
click at [596, 209] on button "Review" at bounding box center [606, 215] width 28 height 13
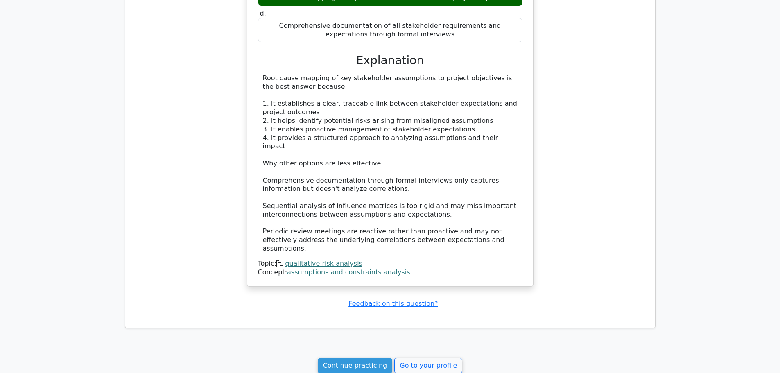
scroll to position [1116, 0]
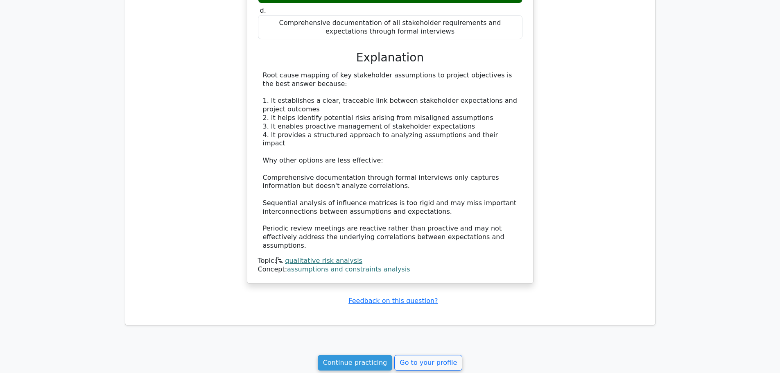
click at [356, 355] on link "Continue practicing" at bounding box center [355, 363] width 75 height 16
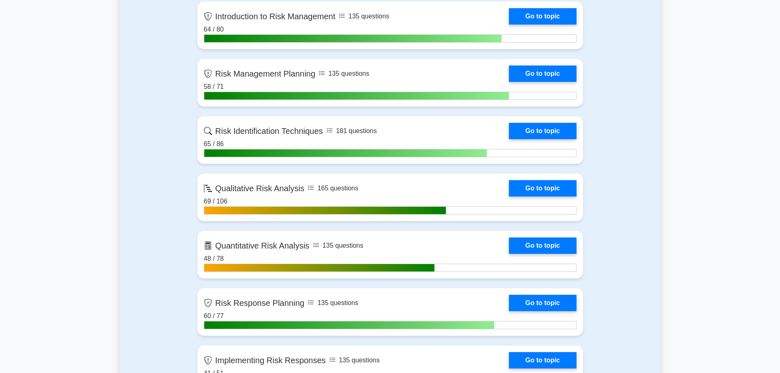
scroll to position [410, 0]
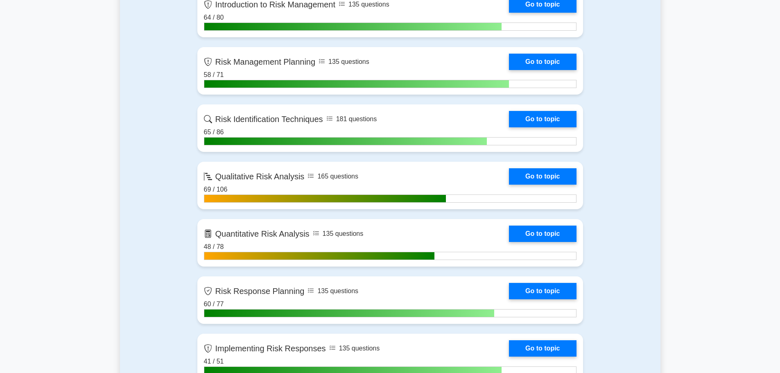
click at [542, 229] on link "Go to topic" at bounding box center [542, 234] width 67 height 16
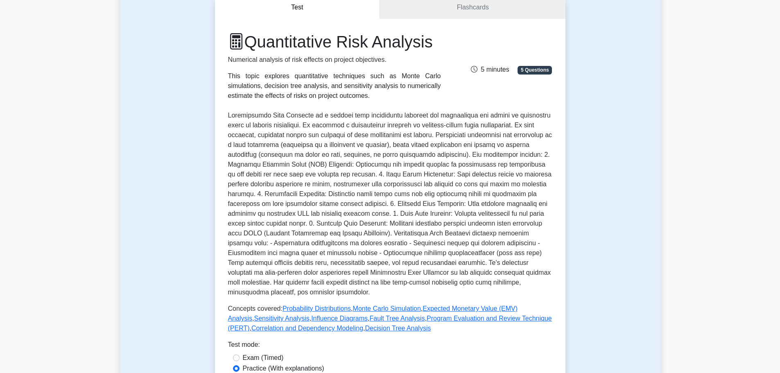
scroll to position [287, 0]
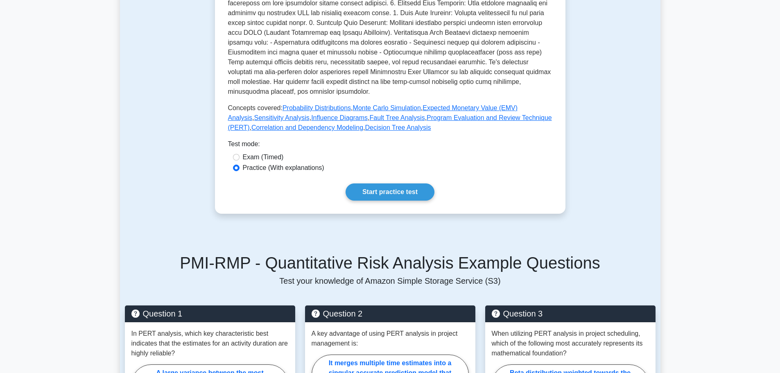
click at [334, 107] on link "Probability Distributions" at bounding box center [317, 107] width 68 height 7
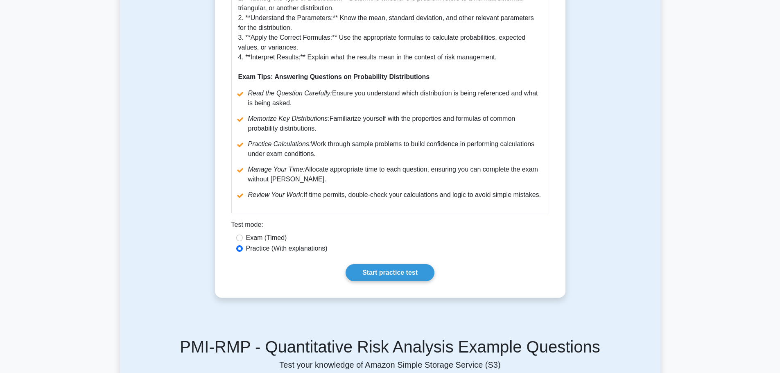
scroll to position [491, 0]
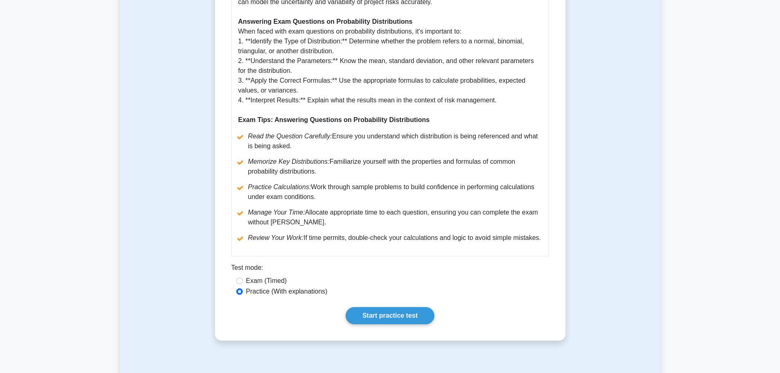
click at [387, 307] on link "Start practice test" at bounding box center [390, 315] width 89 height 17
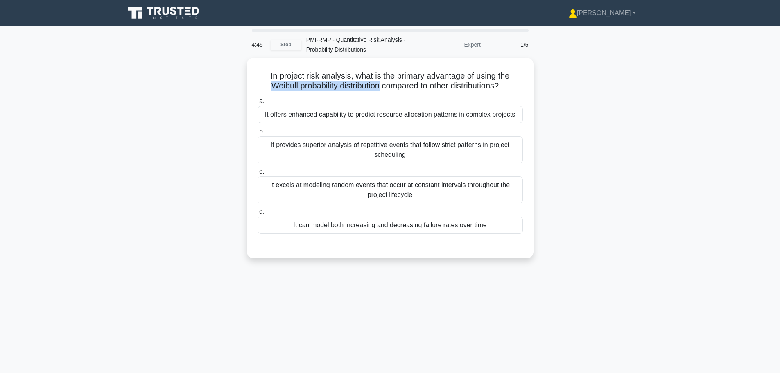
drag, startPoint x: 263, startPoint y: 83, endPoint x: 378, endPoint y: 80, distance: 115.1
click at [378, 80] on h5 "In project risk analysis, what is the primary advantage of using the Weibull pr…" at bounding box center [390, 81] width 267 height 20
copy h5 "Weibull probability distribution"
click at [185, 159] on div "In project risk analysis, what is the primary advantage of using the Weibull pr…" at bounding box center [390, 163] width 541 height 211
click at [294, 113] on div "It offers enhanced capability to predict resource allocation patterns in comple…" at bounding box center [390, 114] width 265 height 17
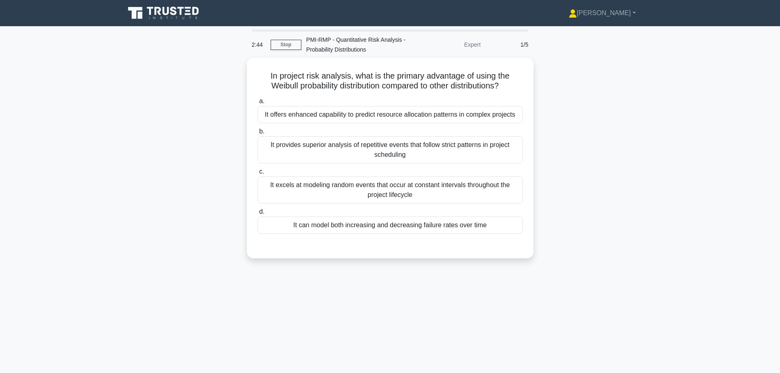
click at [258, 104] on input "a. It offers enhanced capability to predict resource allocation patterns in com…" at bounding box center [258, 101] width 0 height 5
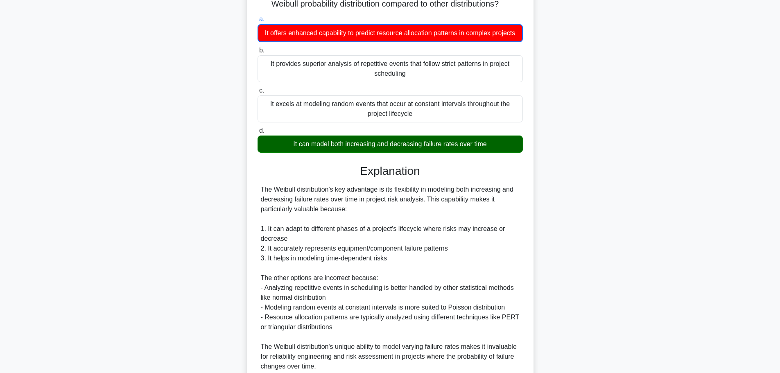
scroll to position [163, 0]
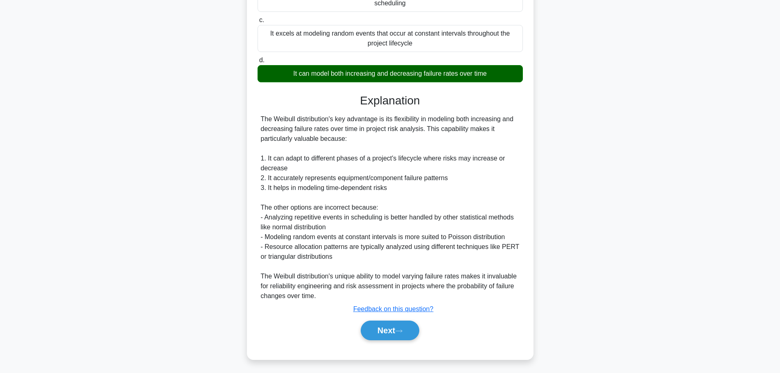
click at [412, 332] on button "Next" at bounding box center [390, 331] width 59 height 20
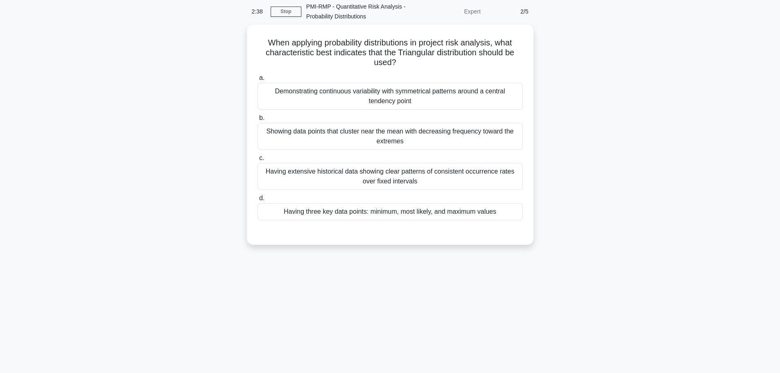
scroll to position [0, 0]
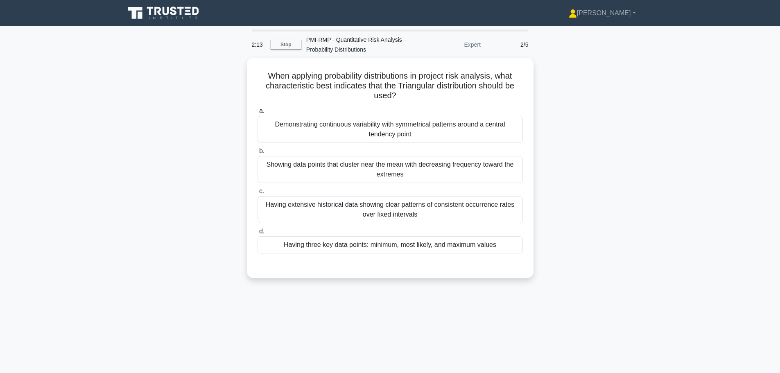
click at [340, 243] on div "Having three key data points: minimum, most likely, and maximum values" at bounding box center [390, 244] width 265 height 17
click at [258, 234] on input "d. Having three key data points: minimum, most likely, and maximum values" at bounding box center [258, 231] width 0 height 5
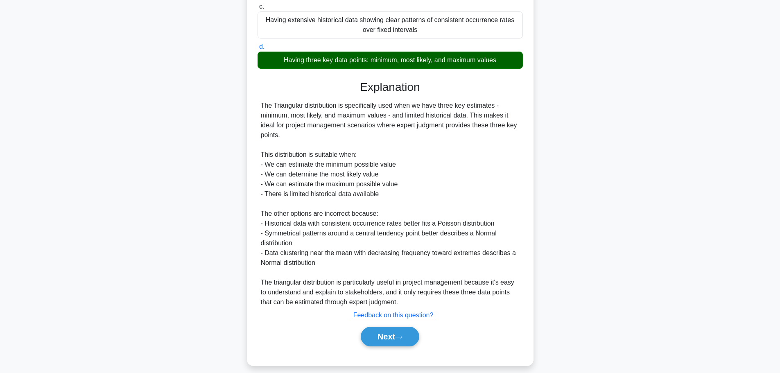
scroll to position [191, 0]
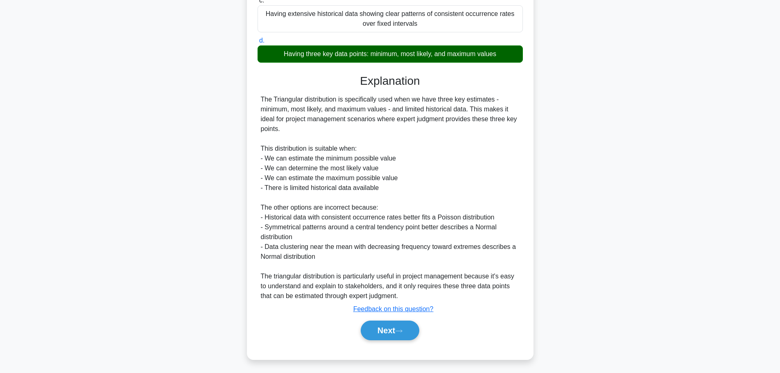
click at [402, 331] on icon at bounding box center [398, 331] width 7 height 5
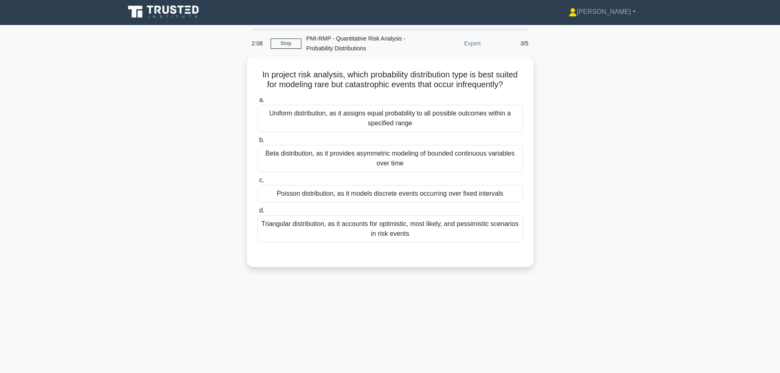
scroll to position [0, 0]
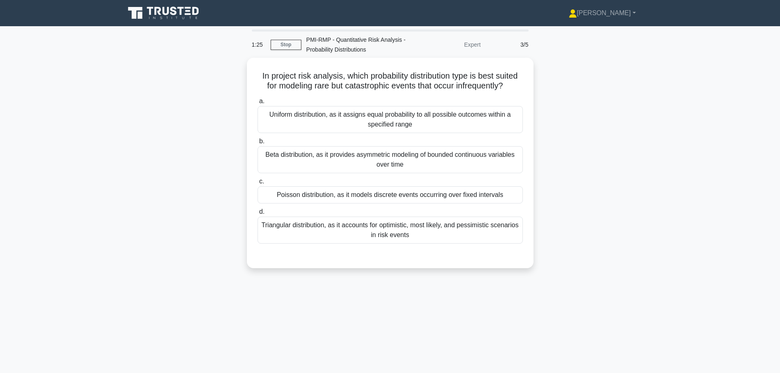
click at [283, 194] on div "Poisson distribution, as it models discrete events occurring over fixed interva…" at bounding box center [390, 194] width 265 height 17
click at [258, 184] on input "c. Poisson distribution, as it models discrete events occurring over fixed inte…" at bounding box center [258, 181] width 0 height 5
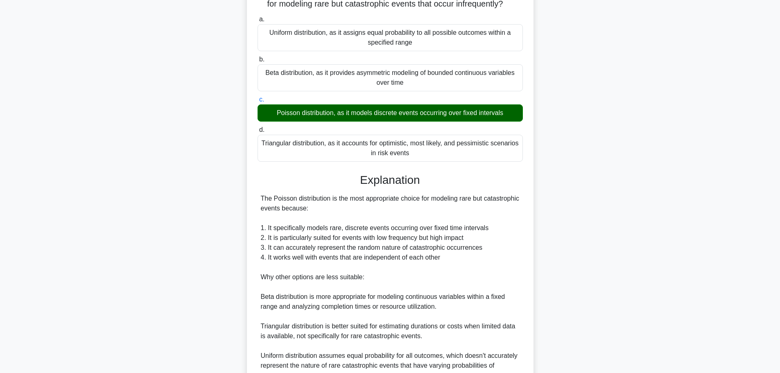
scroll to position [162, 0]
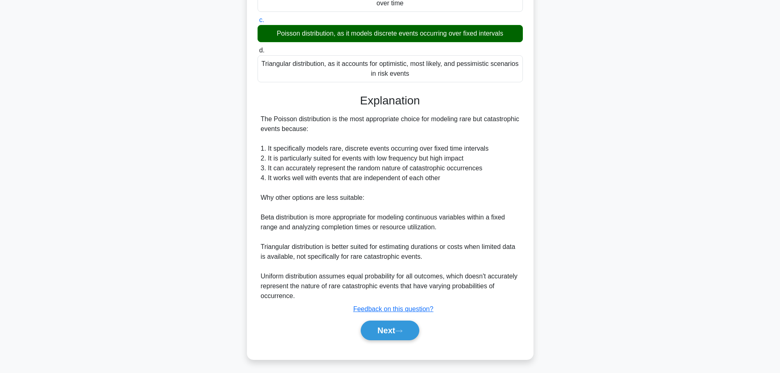
click at [390, 324] on button "Next" at bounding box center [390, 331] width 59 height 20
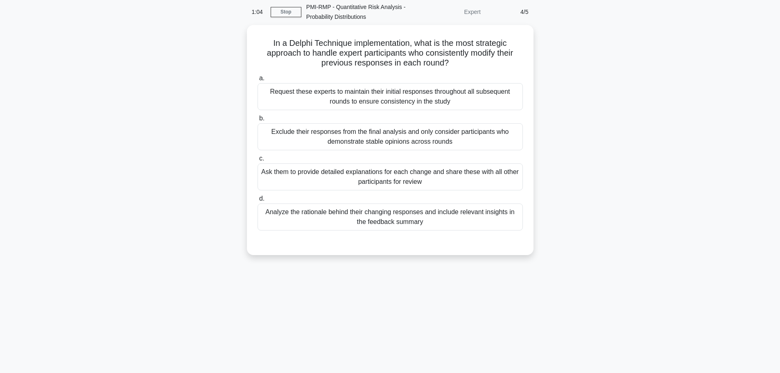
scroll to position [0, 0]
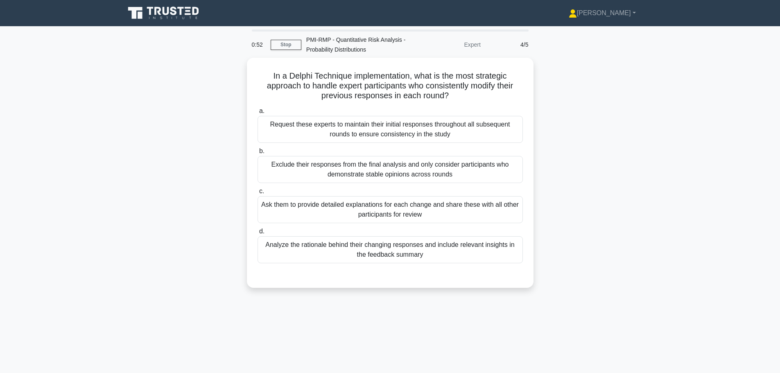
click at [291, 245] on div "Analyze the rationale behind their changing responses and include relevant insi…" at bounding box center [390, 249] width 265 height 27
click at [258, 234] on input "d. Analyze the rationale behind their changing responses and include relevant i…" at bounding box center [258, 231] width 0 height 5
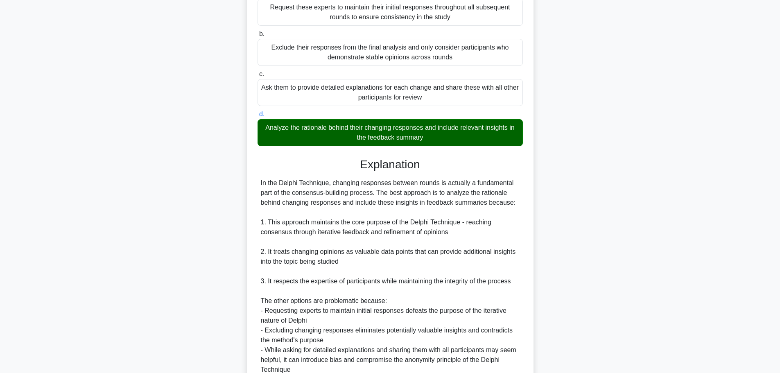
scroll to position [191, 0]
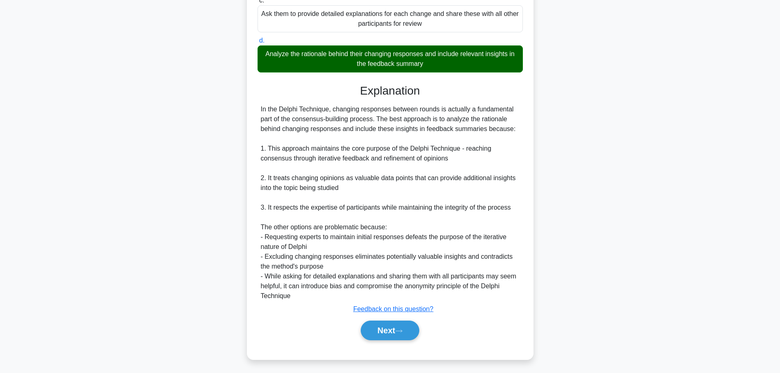
click at [385, 328] on button "Next" at bounding box center [390, 331] width 59 height 20
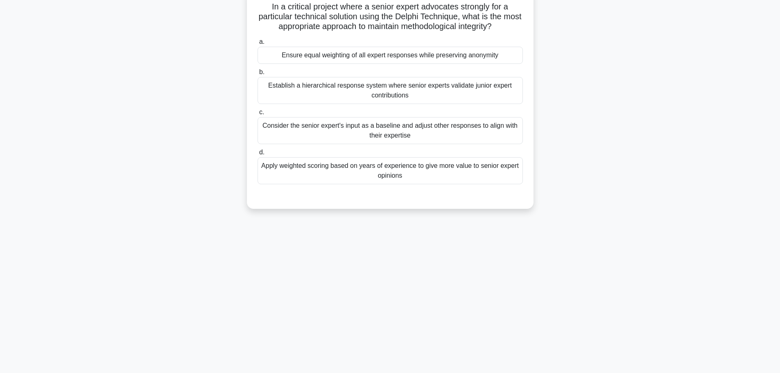
scroll to position [0, 0]
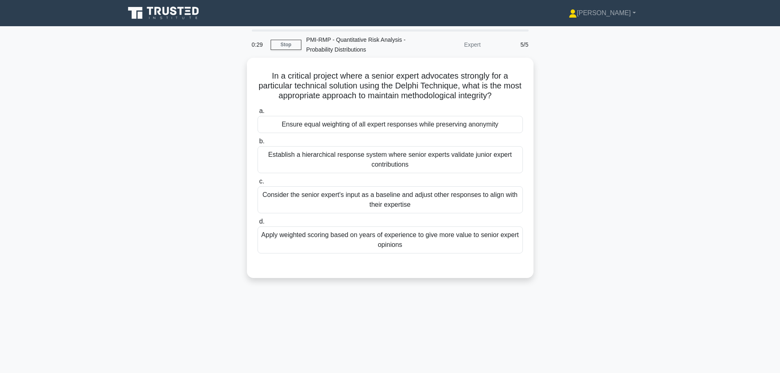
click at [281, 122] on div "Ensure equal weighting of all expert responses while preserving anonymity" at bounding box center [390, 124] width 265 height 17
click at [258, 114] on input "a. Ensure equal weighting of all expert responses while preserving anonymity" at bounding box center [258, 111] width 0 height 5
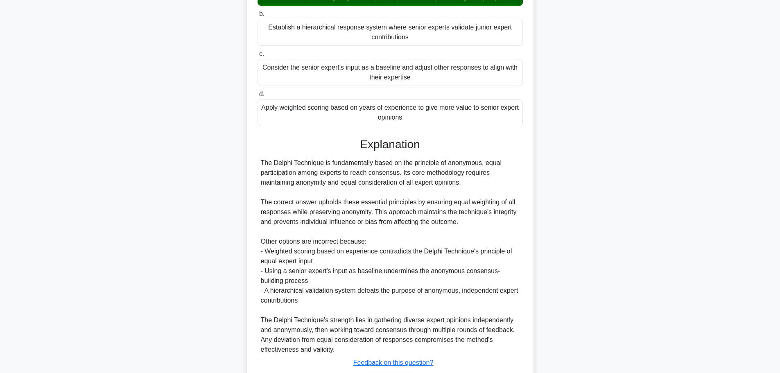
scroll to position [181, 0]
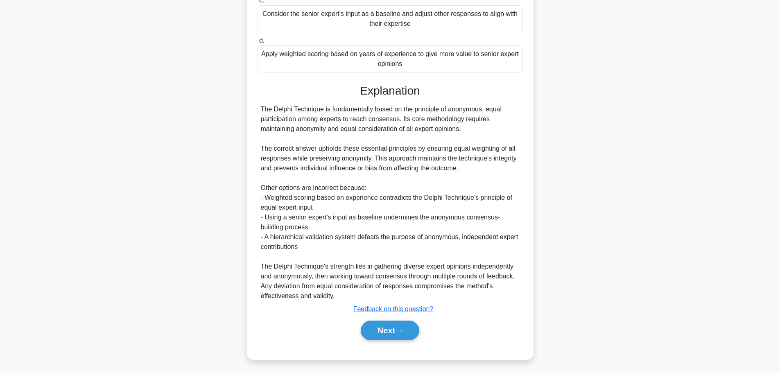
click at [389, 333] on button "Next" at bounding box center [390, 331] width 59 height 20
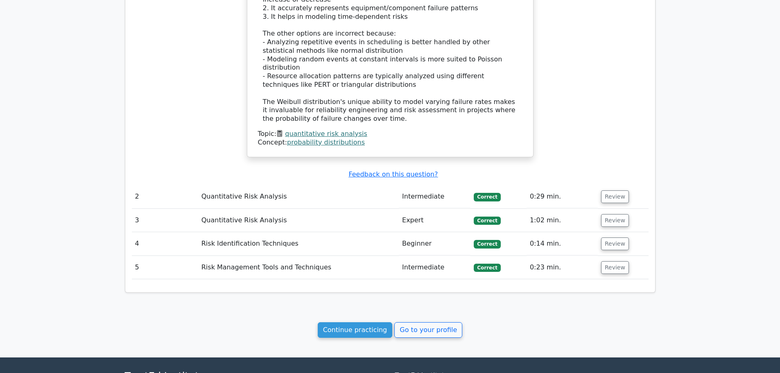
scroll to position [773, 0]
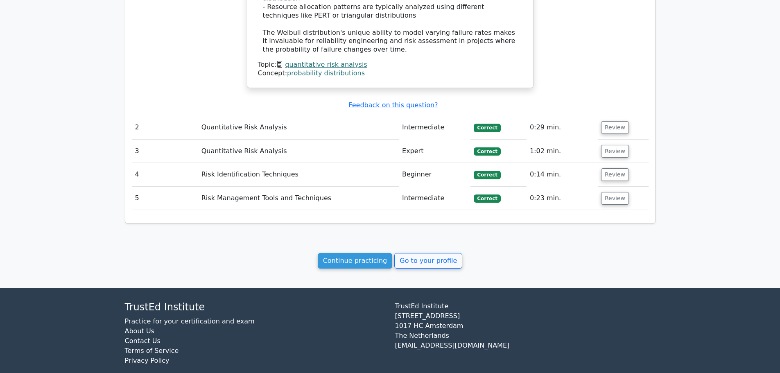
click at [331, 253] on link "Continue practicing" at bounding box center [355, 261] width 75 height 16
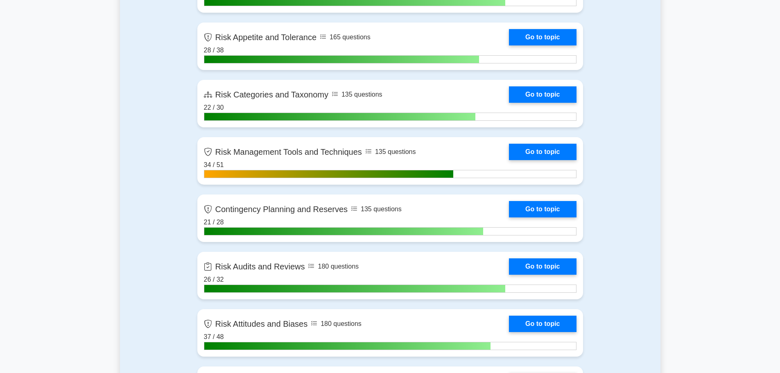
scroll to position [1311, 0]
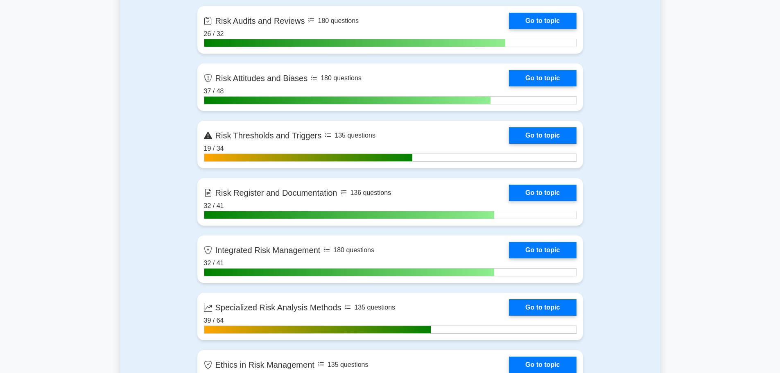
click at [514, 135] on link "Go to topic" at bounding box center [542, 135] width 67 height 16
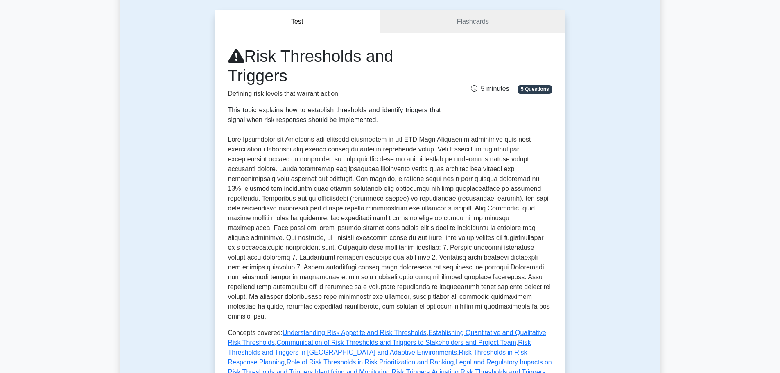
scroll to position [246, 0]
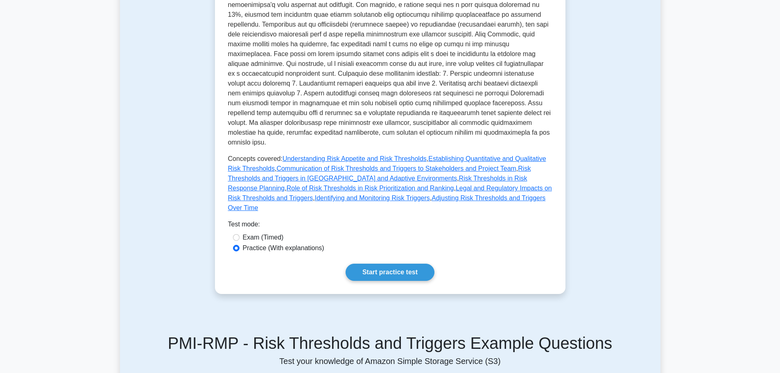
click at [352, 155] on link "Understanding Risk Appetite and Risk Thresholds" at bounding box center [355, 158] width 144 height 7
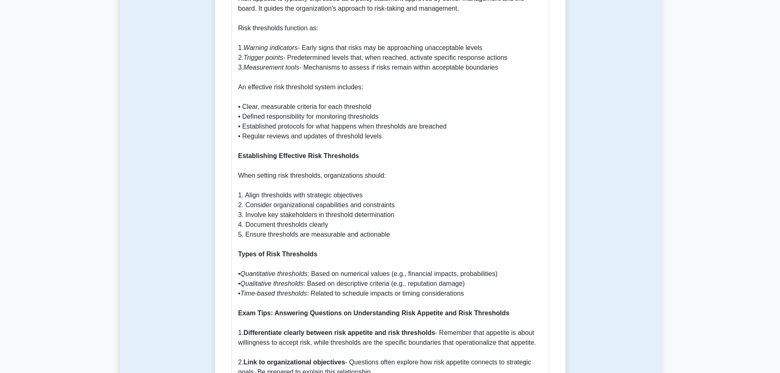
scroll to position [287, 0]
